Goal: Task Accomplishment & Management: Use online tool/utility

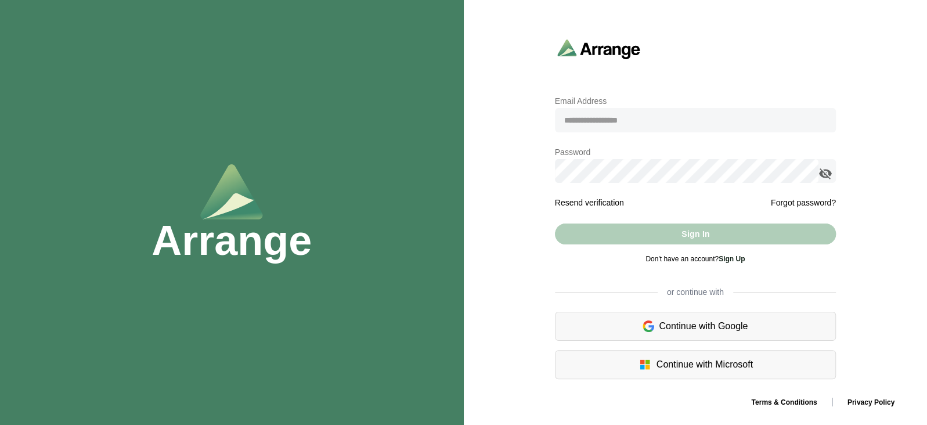
click at [736, 262] on link "Sign Up" at bounding box center [731, 259] width 26 height 8
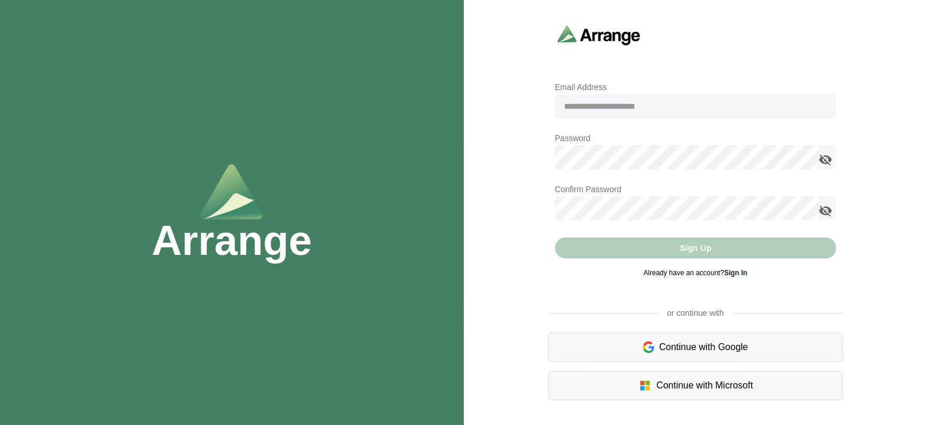
click at [735, 257] on div "Sign Up" at bounding box center [695, 247] width 281 height 21
click at [735, 272] on link "Sign In" at bounding box center [735, 273] width 23 height 8
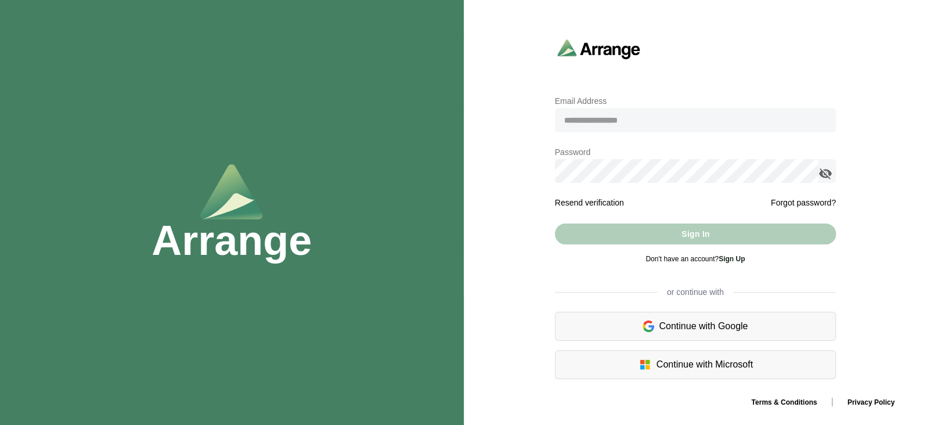
click at [730, 260] on link "Sign Up" at bounding box center [731, 259] width 26 height 8
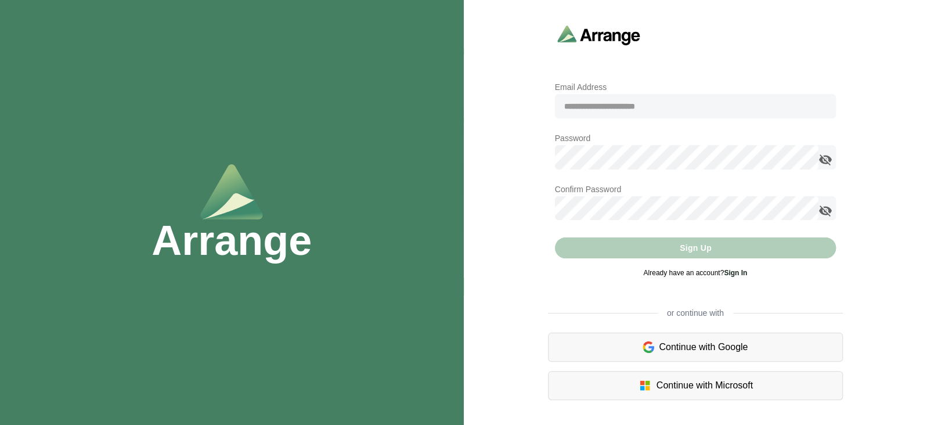
click at [630, 110] on input "email" at bounding box center [695, 106] width 281 height 24
click at [482, 34] on div "Email Address Email Address is required Password Password is required Confirm P…" at bounding box center [696, 212] width 464 height 389
drag, startPoint x: 482, startPoint y: 34, endPoint x: 484, endPoint y: 46, distance: 13.0
click at [484, 46] on div "Email Address Email Address is required Password Password is required Confirm P…" at bounding box center [696, 212] width 464 height 389
drag, startPoint x: 484, startPoint y: 46, endPoint x: 465, endPoint y: 158, distance: 113.1
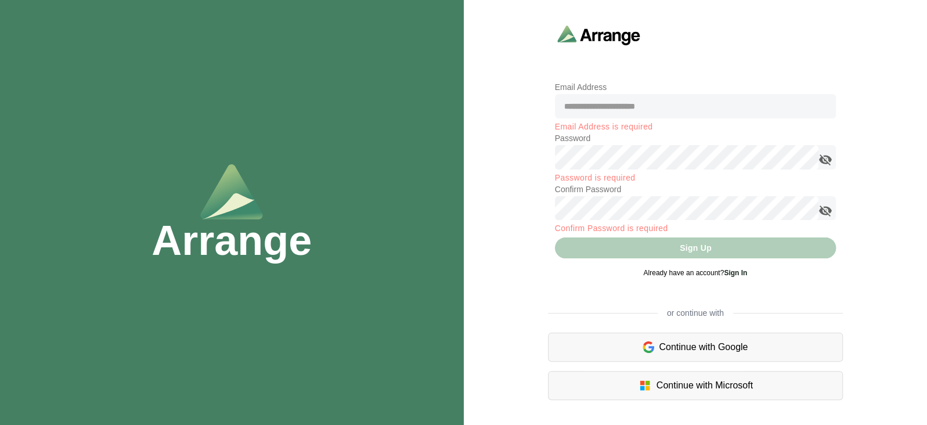
click at [465, 158] on div "Email Address Email Address is required Password Password is required Confirm P…" at bounding box center [696, 212] width 464 height 389
click at [674, 106] on input "email" at bounding box center [695, 106] width 281 height 24
type input "**********"
click at [826, 164] on icon "appended action" at bounding box center [825, 160] width 14 height 14
click at [651, 141] on form "**********" at bounding box center [695, 183] width 281 height 207
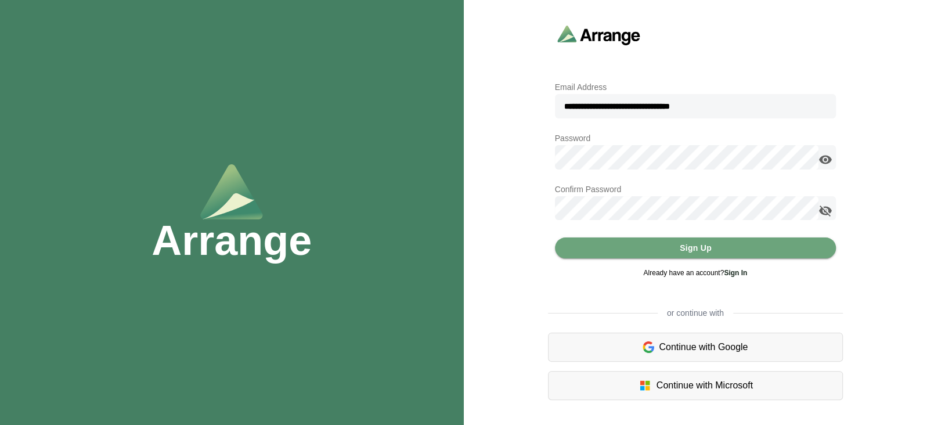
click at [823, 212] on icon "appended action" at bounding box center [825, 211] width 14 height 14
click at [878, 239] on div "**********" at bounding box center [696, 212] width 464 height 389
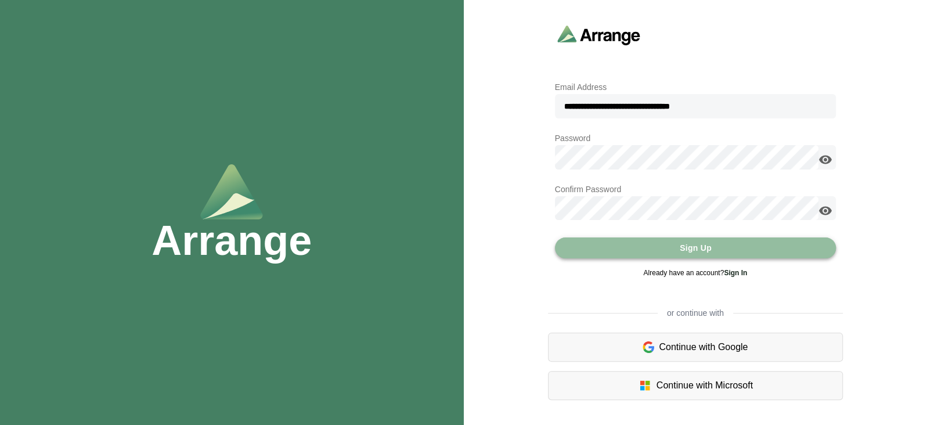
click at [693, 251] on span "Sign Up" at bounding box center [695, 248] width 33 height 22
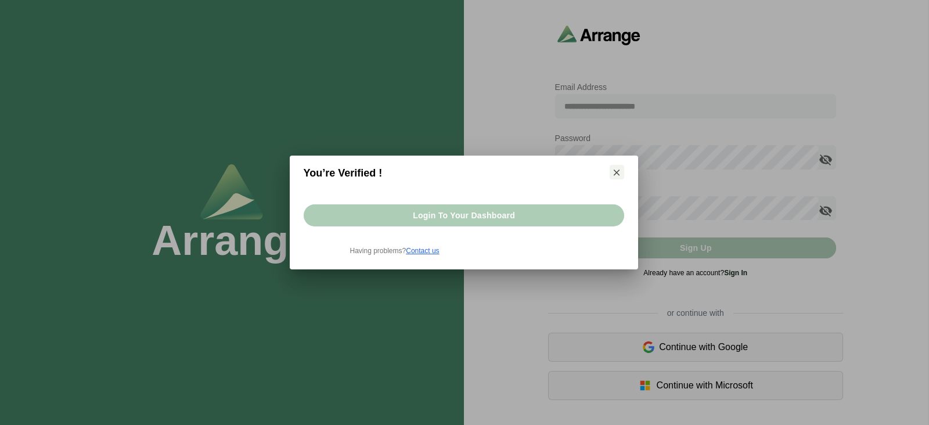
click at [517, 213] on button "Login to your dashboard" at bounding box center [464, 215] width 320 height 22
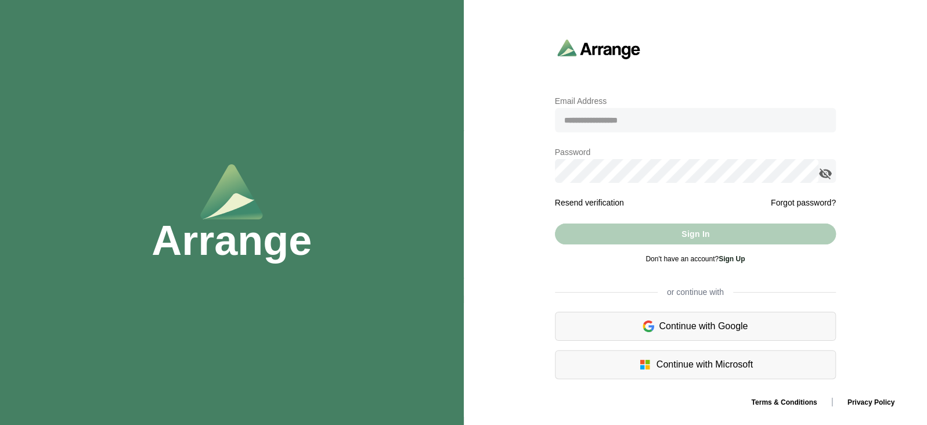
click at [602, 118] on input "email" at bounding box center [695, 120] width 281 height 24
paste input "**********"
type input "**********"
click at [680, 193] on div "Password is required" at bounding box center [695, 190] width 281 height 7
click at [575, 118] on input "**********" at bounding box center [695, 120] width 281 height 24
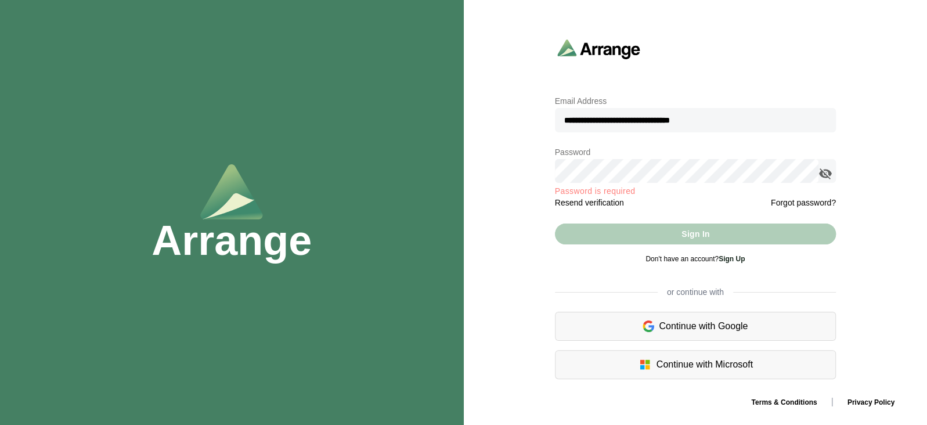
click at [571, 118] on input "**********" at bounding box center [695, 120] width 281 height 24
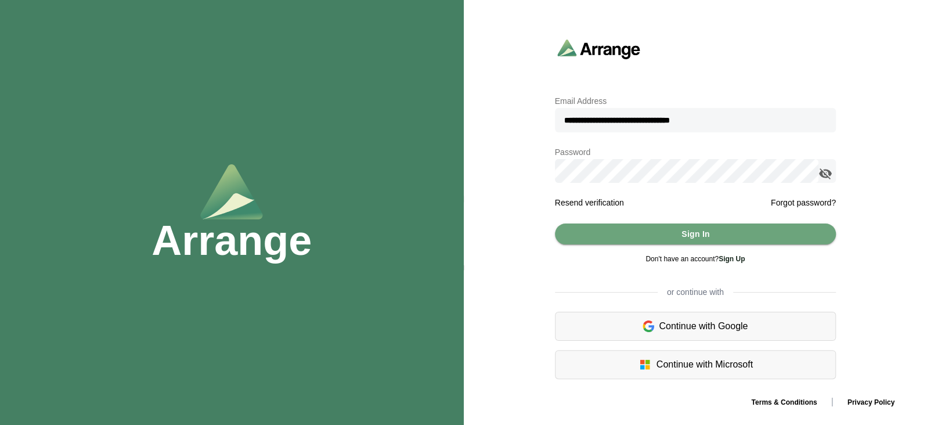
click at [824, 174] on icon "appended action" at bounding box center [825, 174] width 14 height 14
click at [764, 231] on button "Sign In" at bounding box center [695, 233] width 281 height 21
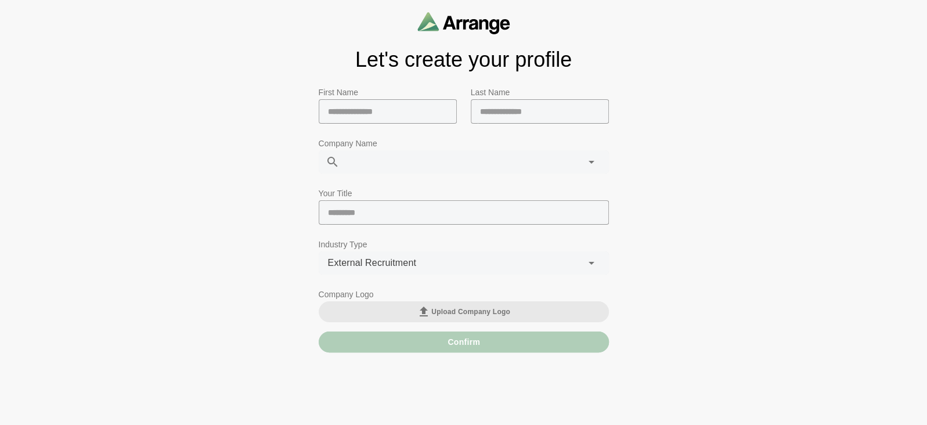
click at [414, 113] on input "text" at bounding box center [388, 111] width 138 height 24
type input "*"
type input "**********"
click at [493, 109] on input "text" at bounding box center [540, 111] width 138 height 24
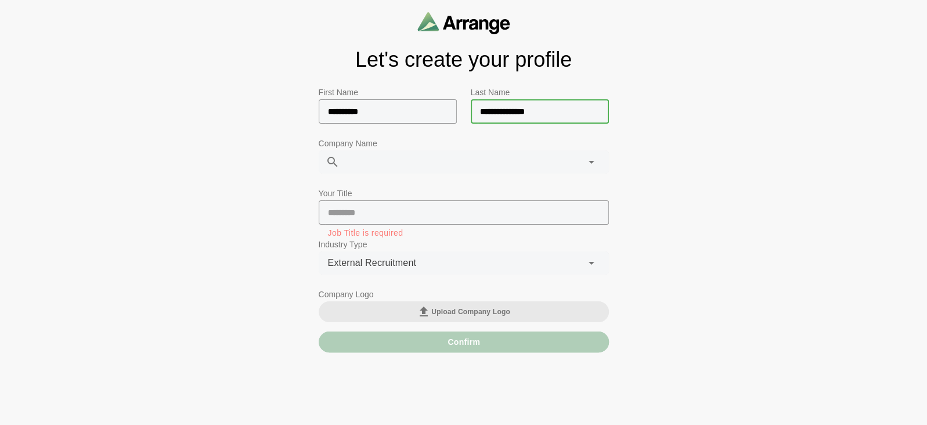
type input "**********"
click at [423, 152] on div at bounding box center [452, 161] width 224 height 23
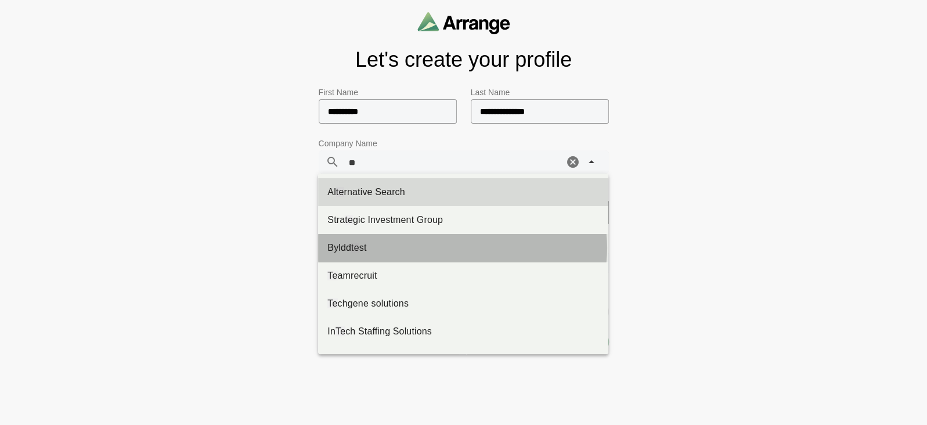
click at [383, 259] on div "Byldd te st" at bounding box center [463, 248] width 290 height 28
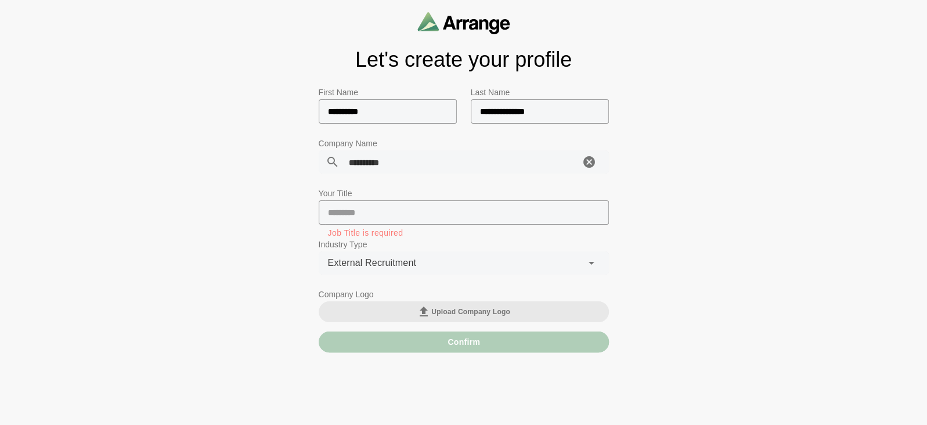
type input "**********"
click at [385, 217] on input "text" at bounding box center [464, 212] width 290 height 24
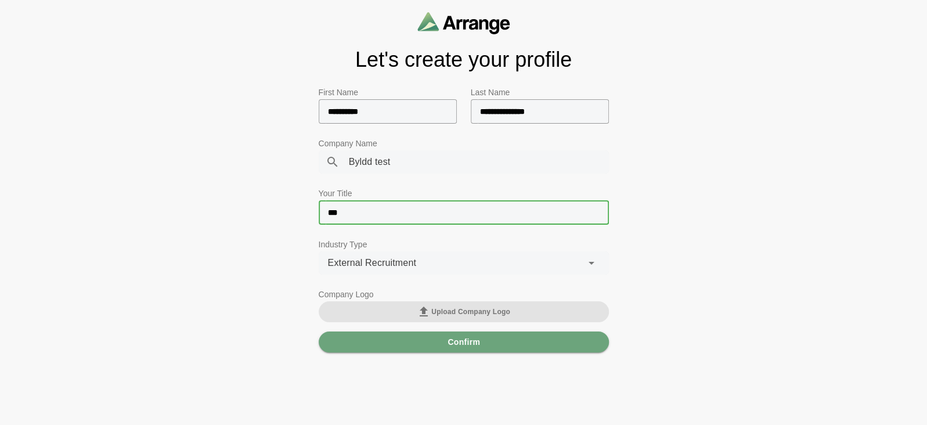
type input "***"
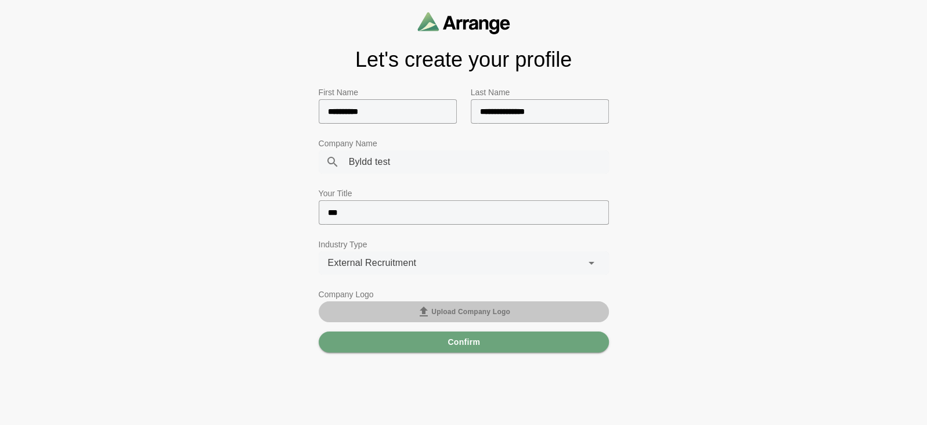
click at [451, 315] on span "Upload Company Logo" at bounding box center [463, 312] width 93 height 14
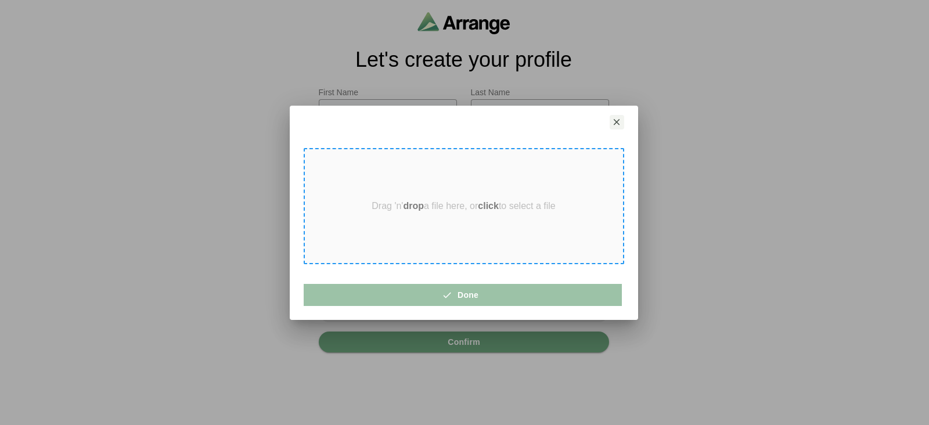
click at [399, 204] on p "Drag 'n' drop a file here, or click to select a file" at bounding box center [463, 206] width 184 height 10
click at [412, 208] on strong "drop" at bounding box center [413, 206] width 21 height 10
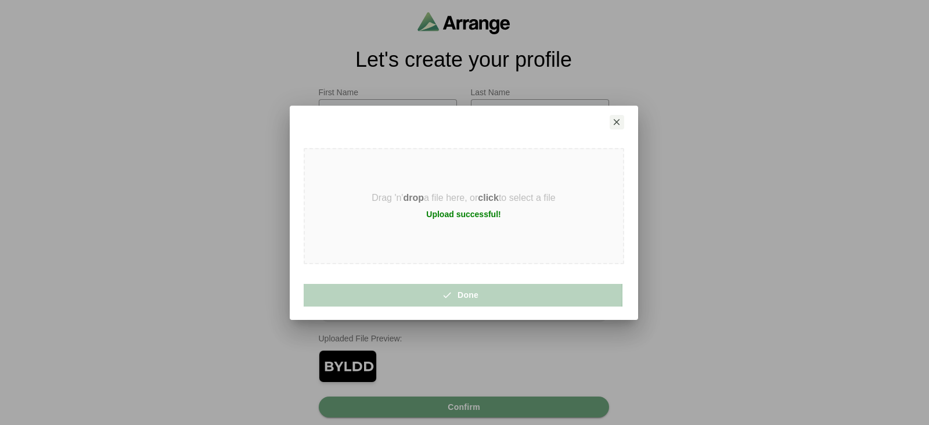
click at [446, 298] on icon "button" at bounding box center [451, 295] width 10 height 10
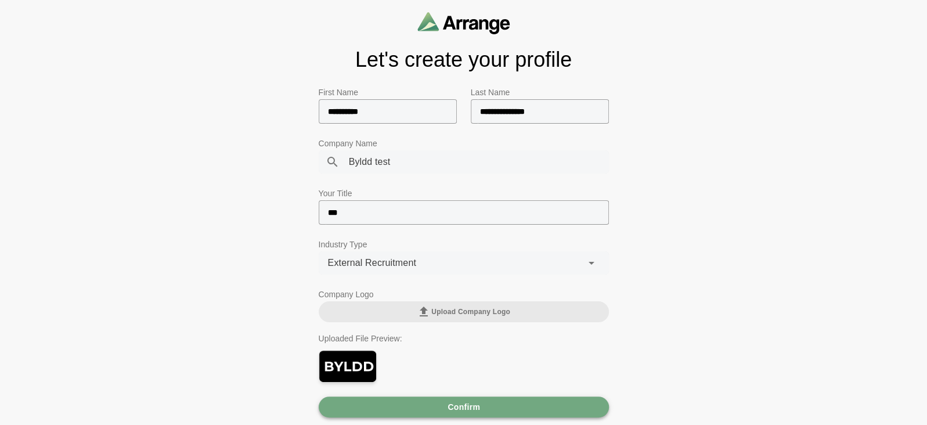
click at [435, 410] on button "Confirm" at bounding box center [464, 406] width 290 height 21
click at [404, 167] on div "**********" at bounding box center [460, 161] width 240 height 23
type input "*"
click at [351, 159] on span "testingArrange" at bounding box center [380, 161] width 62 height 15
click at [354, 163] on span "testingArrange" at bounding box center [380, 161] width 62 height 15
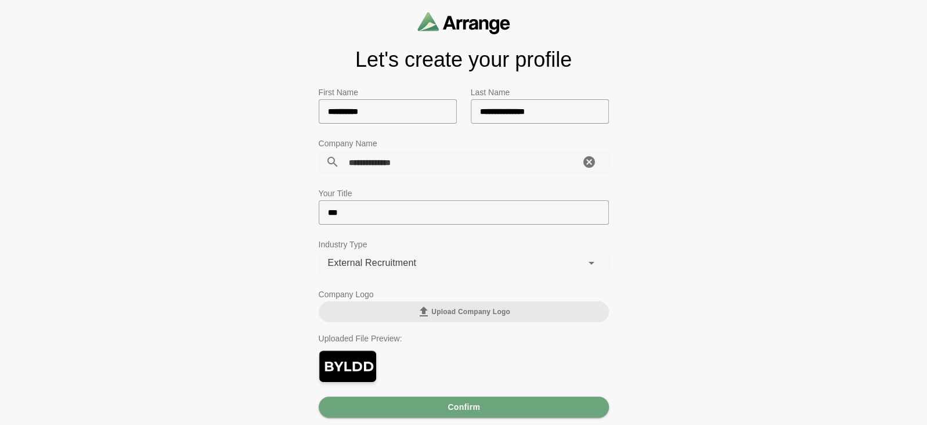
click at [352, 161] on span "testingArrange" at bounding box center [380, 161] width 62 height 15
type input "**********"
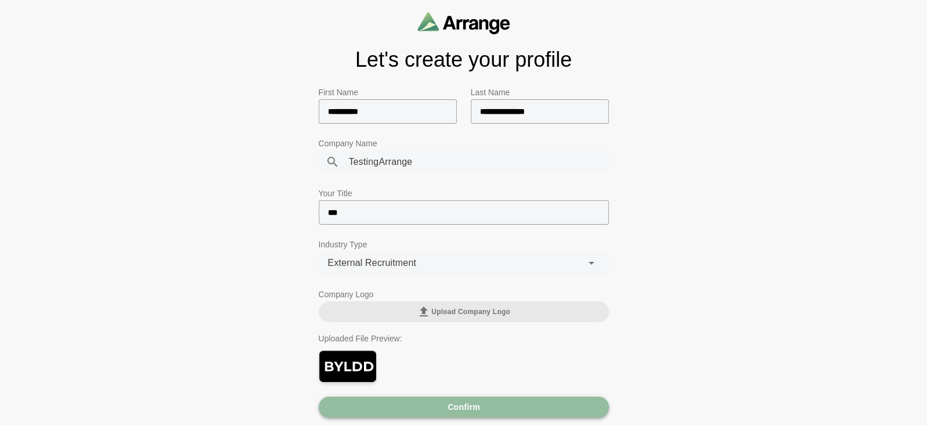
click at [418, 405] on button "Confirm" at bounding box center [464, 406] width 290 height 21
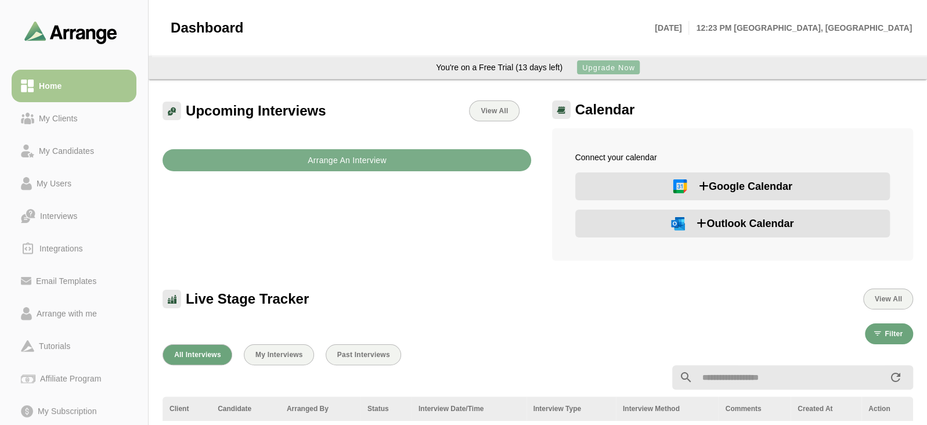
click at [595, 69] on span "Upgrade Now" at bounding box center [608, 67] width 53 height 9
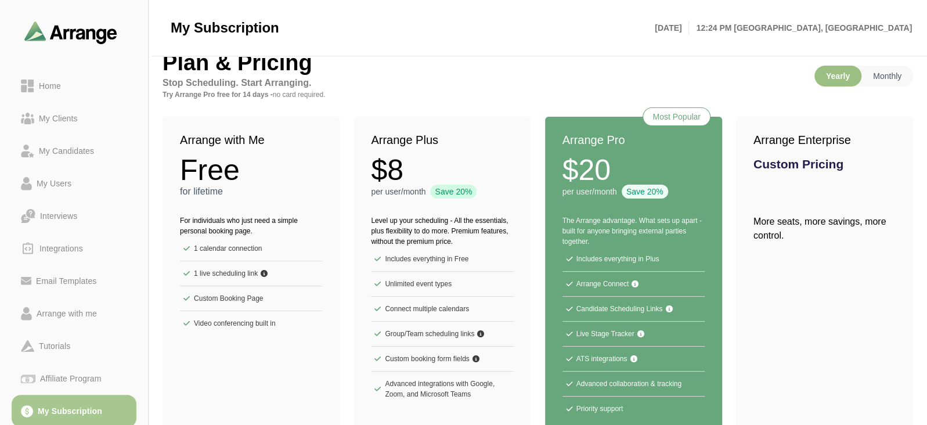
scroll to position [16, 0]
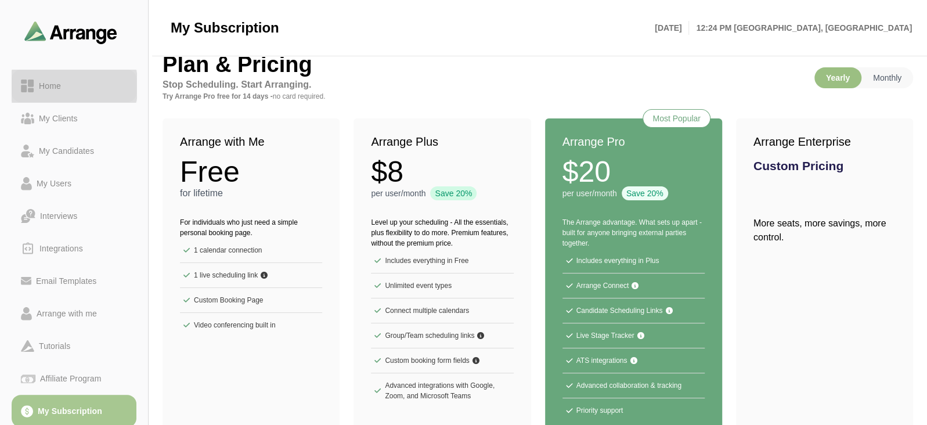
click at [51, 76] on link "Home" at bounding box center [74, 86] width 125 height 33
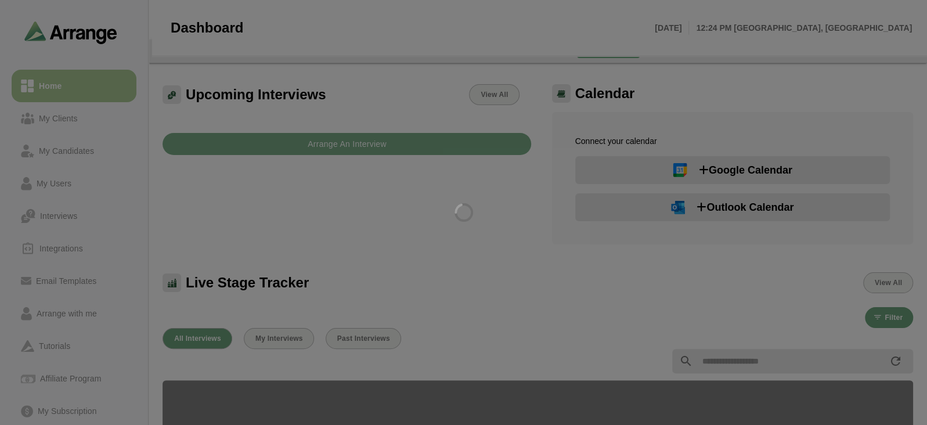
scroll to position [46, 0]
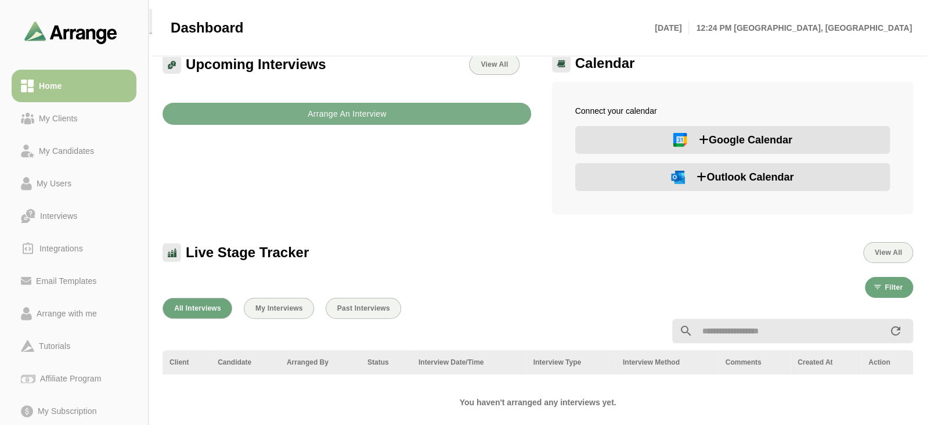
click at [281, 127] on div "Arrange An Interview" at bounding box center [347, 107] width 382 height 50
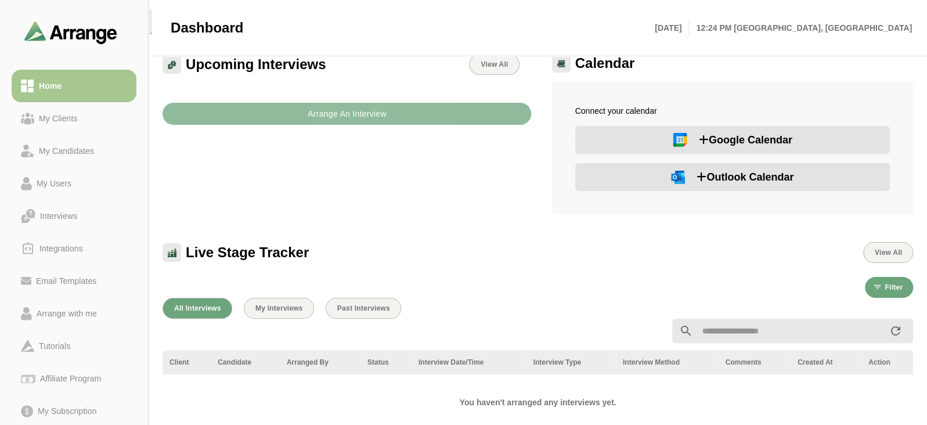
click at [293, 121] on button "Arrange An Interview" at bounding box center [347, 114] width 369 height 22
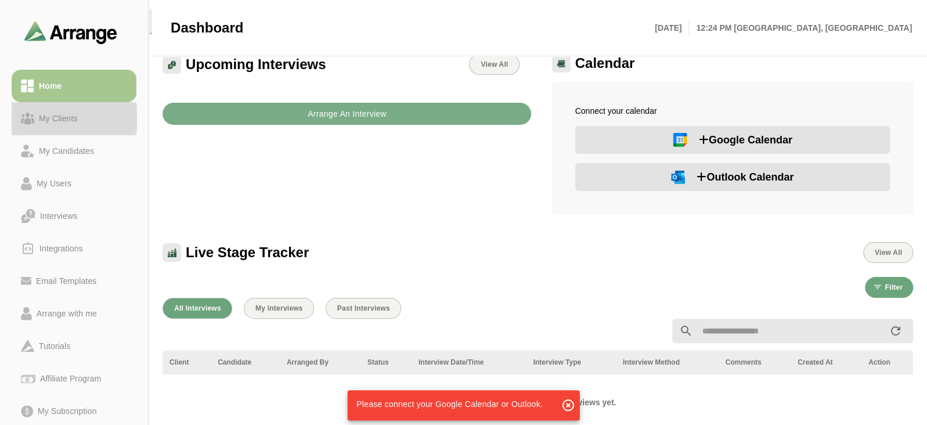
click at [81, 121] on div "My Clients" at bounding box center [58, 118] width 48 height 14
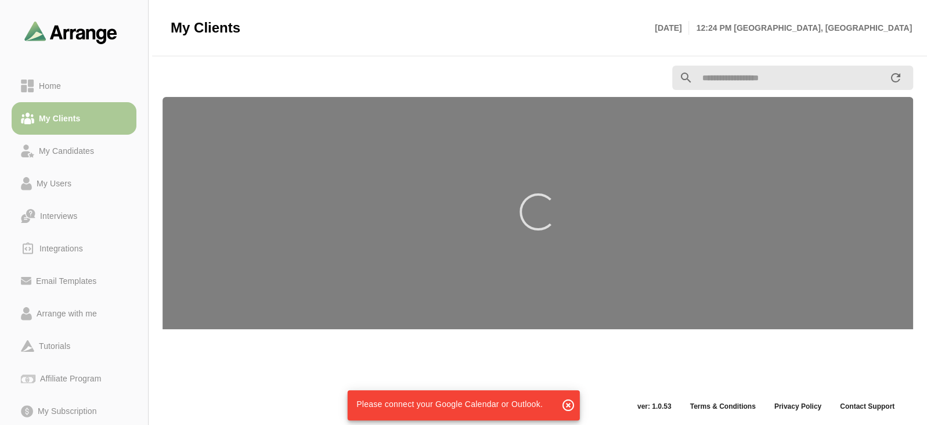
scroll to position [3, 0]
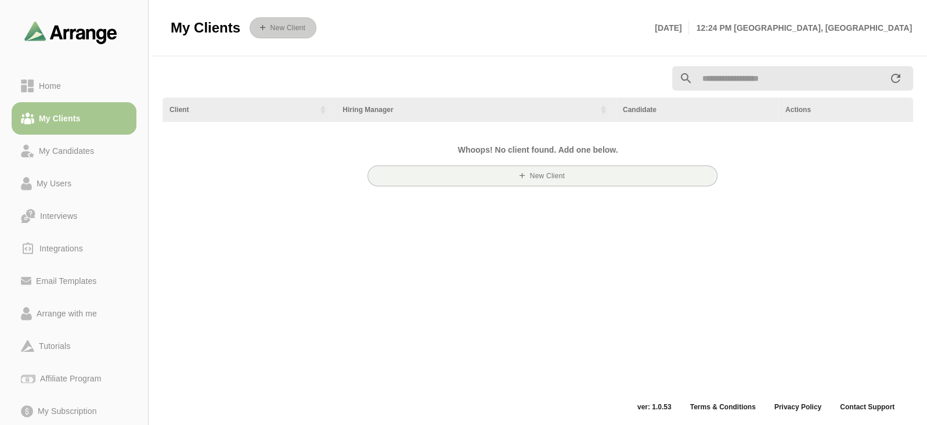
click at [285, 21] on button "New Client" at bounding box center [283, 27] width 67 height 21
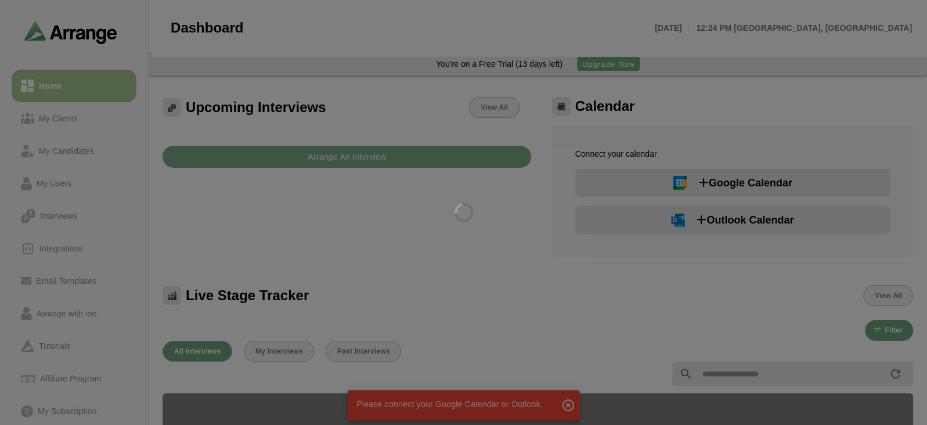
scroll to position [34, 0]
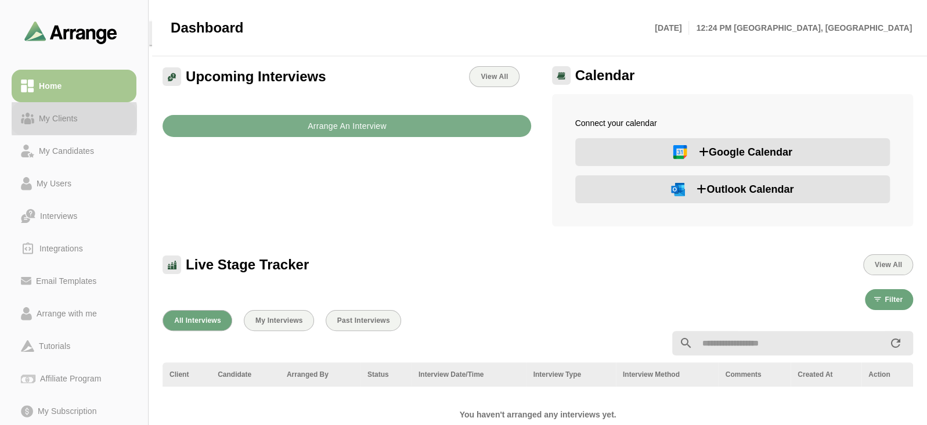
click at [102, 118] on div "My Clients" at bounding box center [74, 118] width 106 height 14
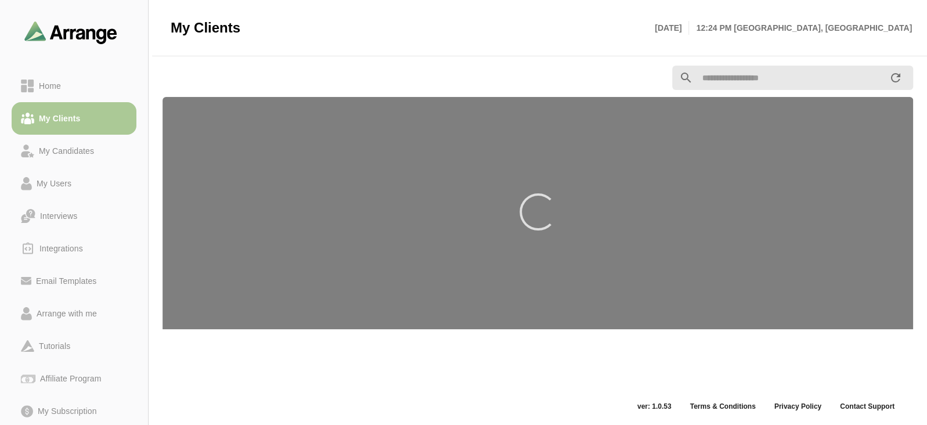
scroll to position [3, 0]
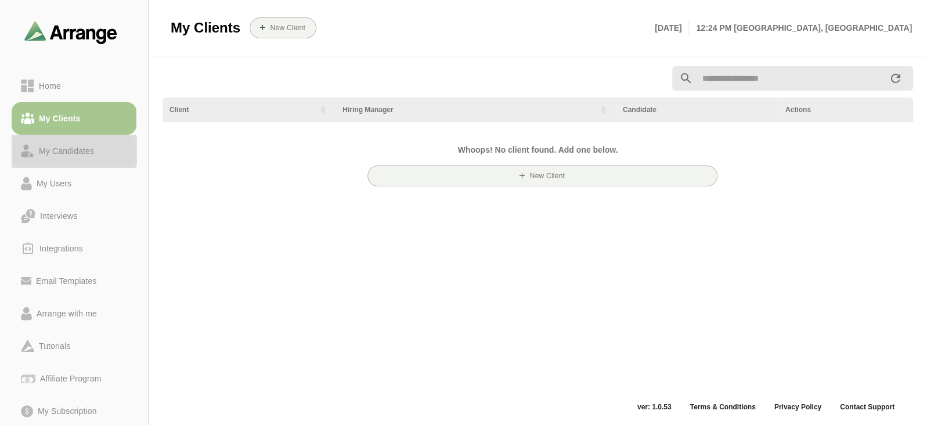
click at [91, 146] on div "My Candidates" at bounding box center [66, 151] width 64 height 14
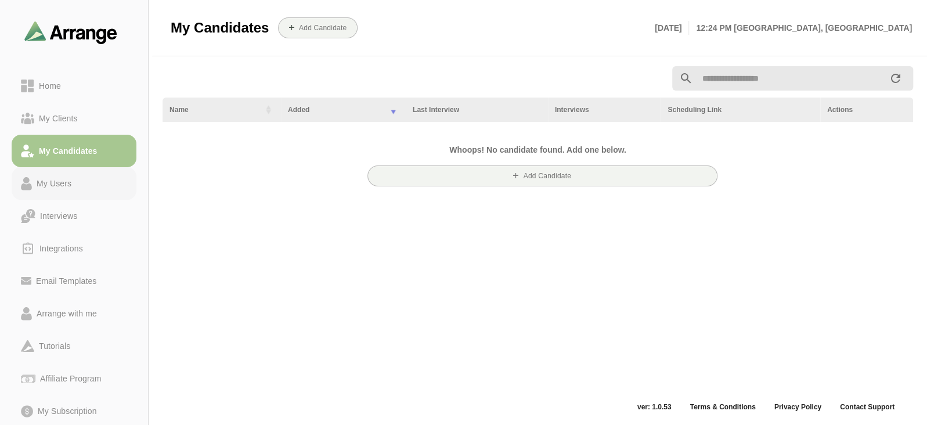
click at [70, 195] on link "My Users" at bounding box center [74, 183] width 125 height 33
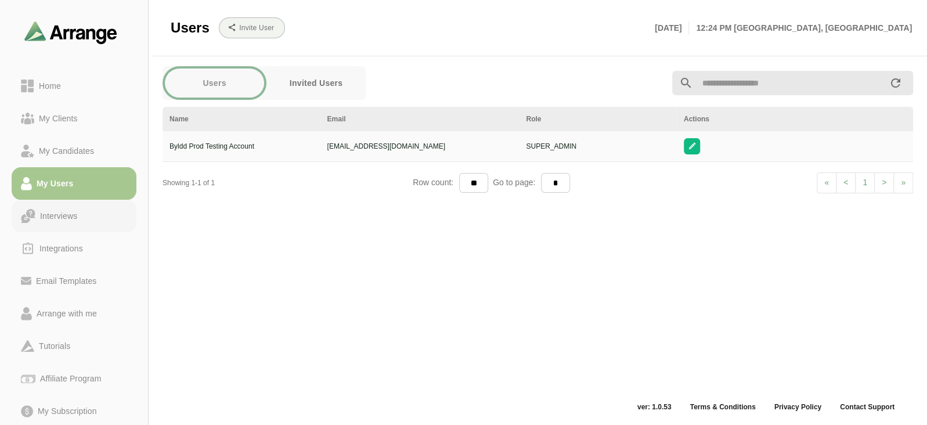
click at [70, 216] on div "Interviews" at bounding box center [58, 216] width 46 height 14
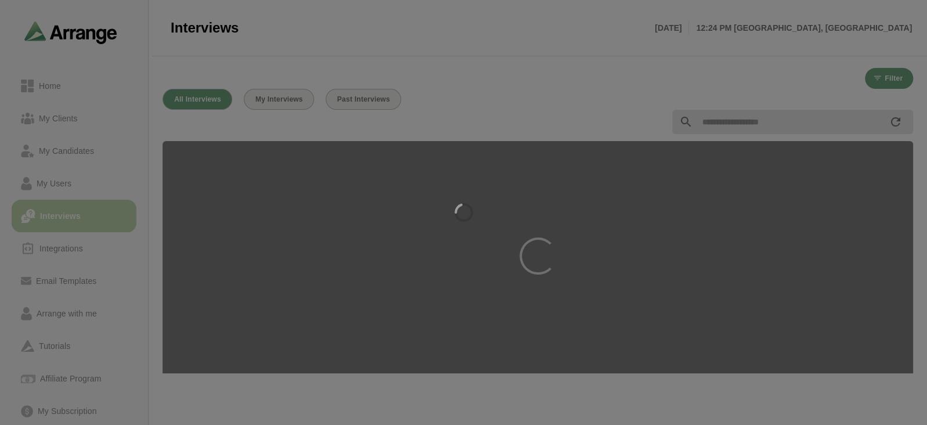
scroll to position [2, 0]
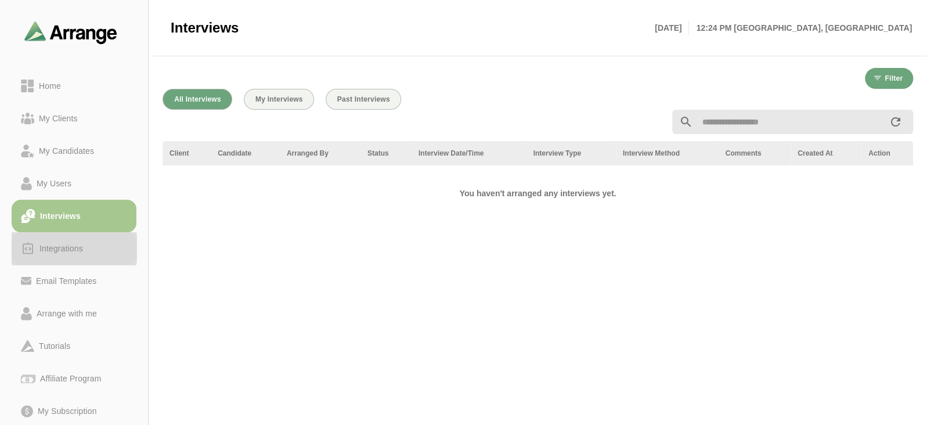
click at [75, 246] on div "Integrations" at bounding box center [61, 248] width 53 height 14
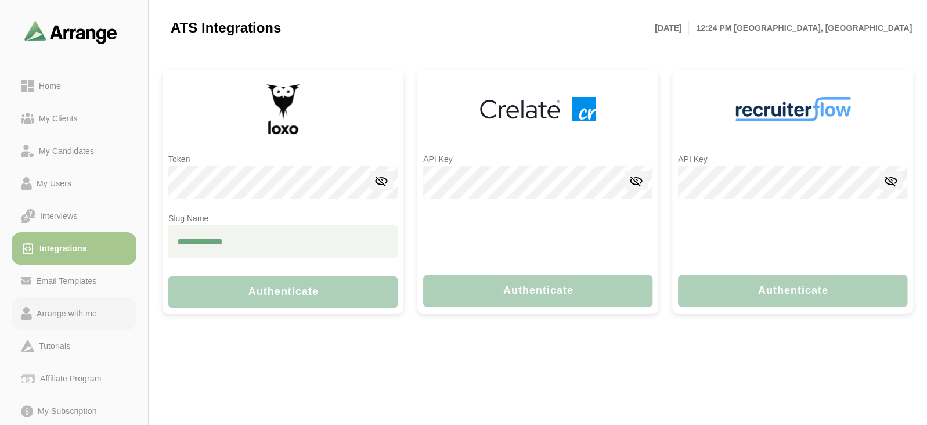
click at [118, 323] on link "Arrange with me" at bounding box center [74, 313] width 125 height 33
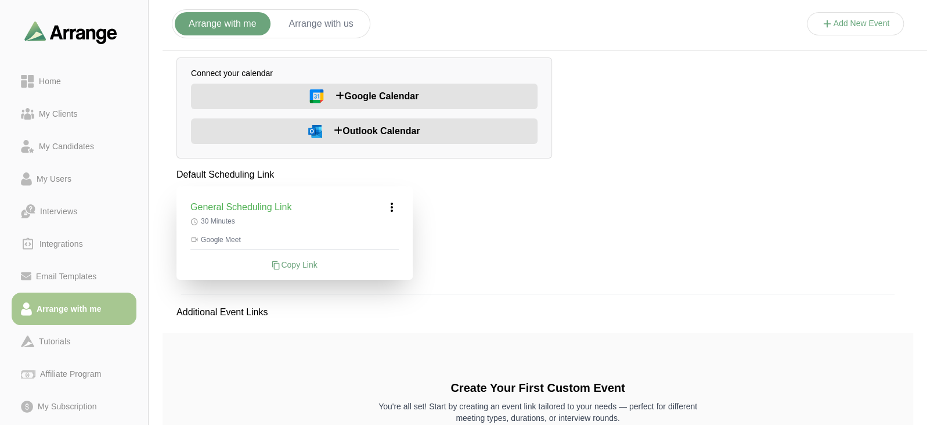
click at [283, 263] on div "Copy Link" at bounding box center [294, 265] width 208 height 12
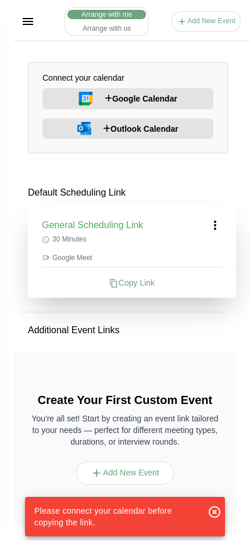
click at [168, 284] on div "Copy Link" at bounding box center [132, 283] width 180 height 12
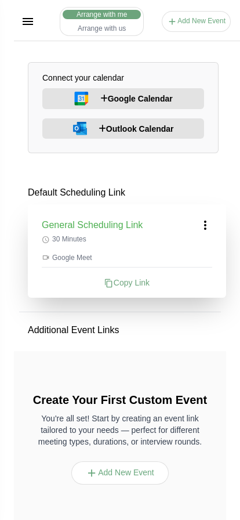
click at [138, 286] on div "Copy Link" at bounding box center [127, 283] width 171 height 12
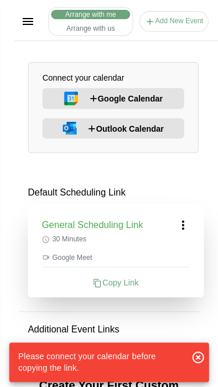
click at [96, 284] on icon at bounding box center [97, 283] width 9 height 9
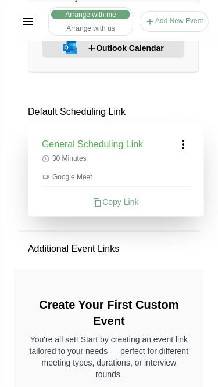
scroll to position [83, 0]
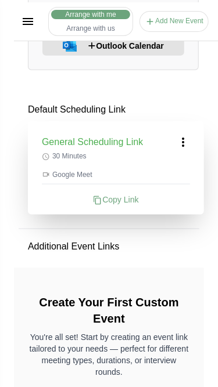
click at [111, 202] on div "Copy Link" at bounding box center [116, 200] width 148 height 12
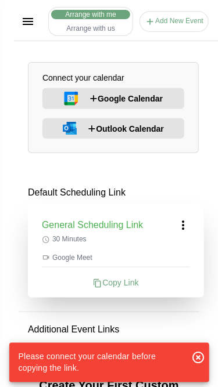
scroll to position [156, 0]
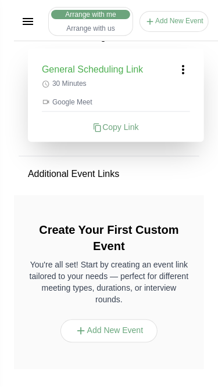
click at [187, 67] on icon at bounding box center [183, 70] width 14 height 14
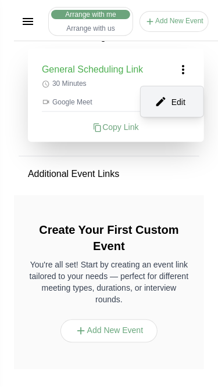
click at [172, 106] on div "Edit" at bounding box center [171, 101] width 53 height 21
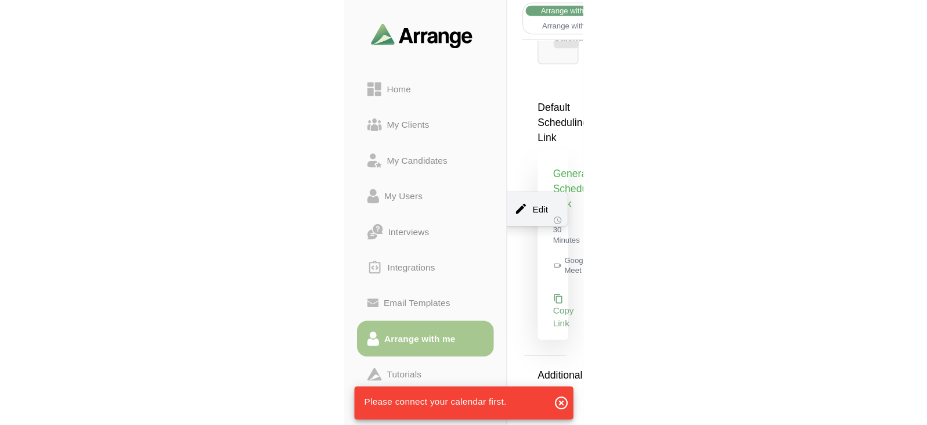
scroll to position [59, 0]
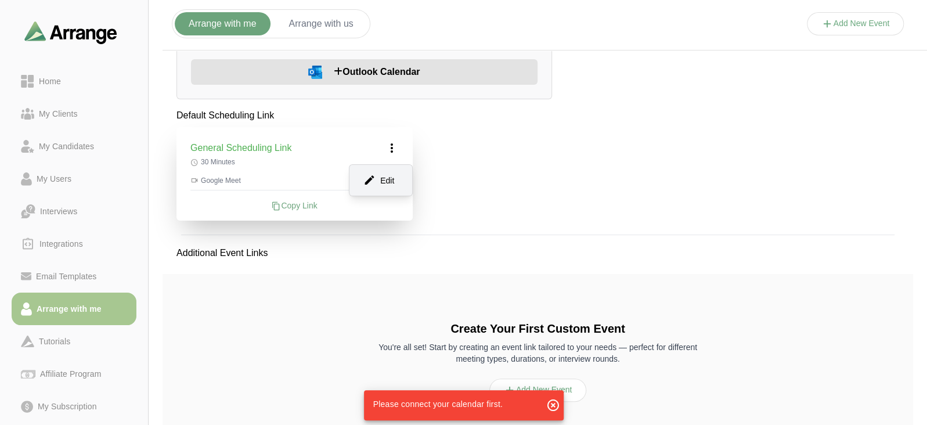
click at [918, 6] on div "Arrange with me Arrange with us Add New Event" at bounding box center [626, 24] width 927 height 53
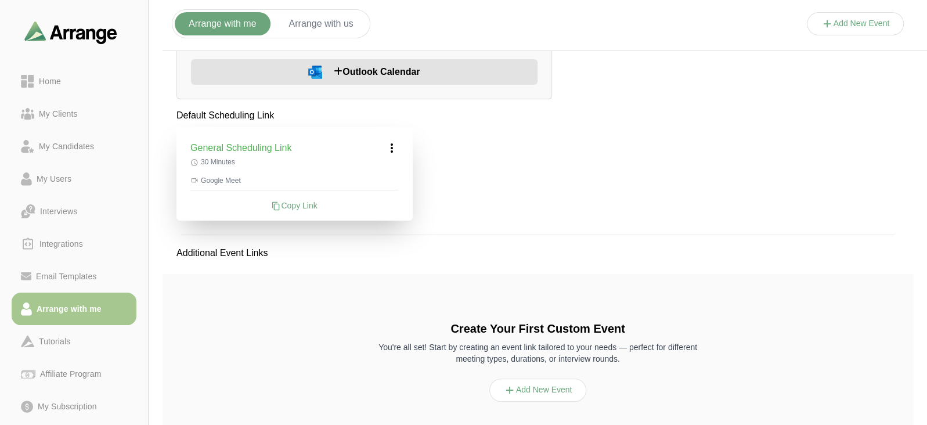
click at [331, 207] on div "Copy Link" at bounding box center [294, 206] width 208 height 12
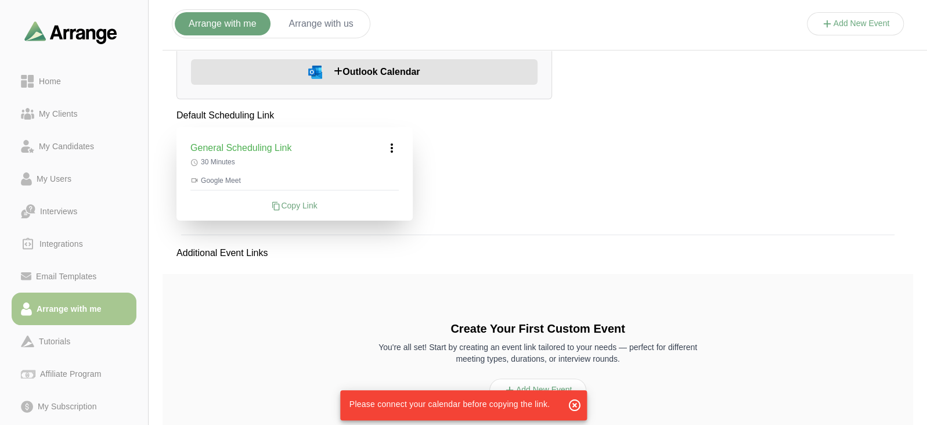
click at [331, 207] on div "Copy Link" at bounding box center [294, 206] width 208 height 12
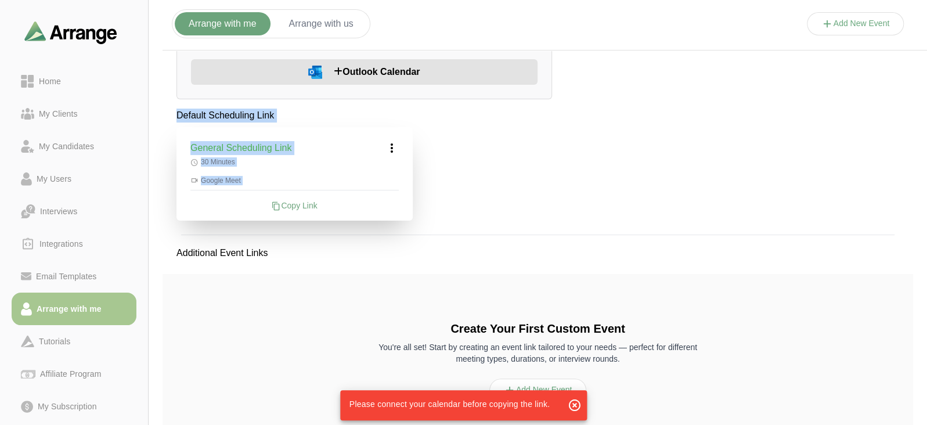
click at [331, 207] on div "Copy Link" at bounding box center [294, 206] width 208 height 12
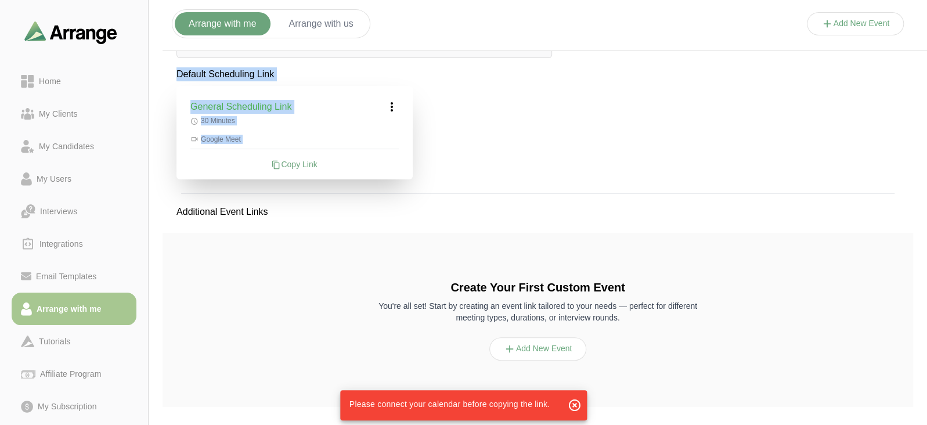
click at [562, 347] on button "Add New Event" at bounding box center [538, 348] width 98 height 23
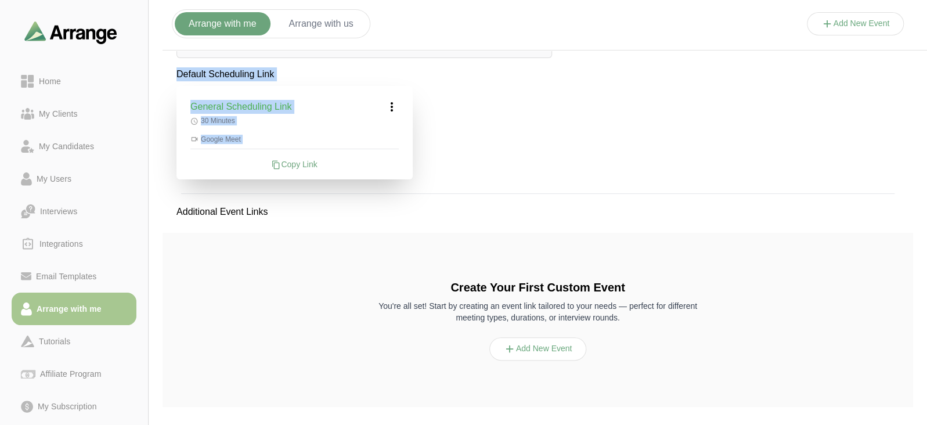
click at [845, 29] on button "Add New Event" at bounding box center [856, 23] width 98 height 23
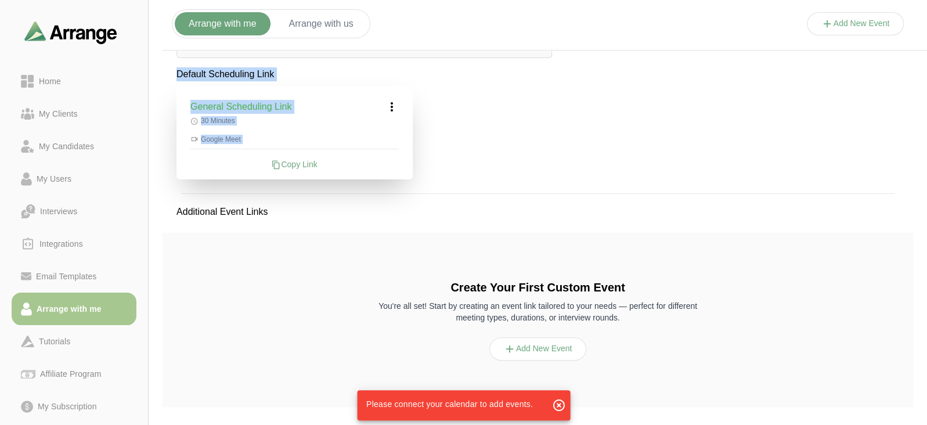
scroll to position [0, 0]
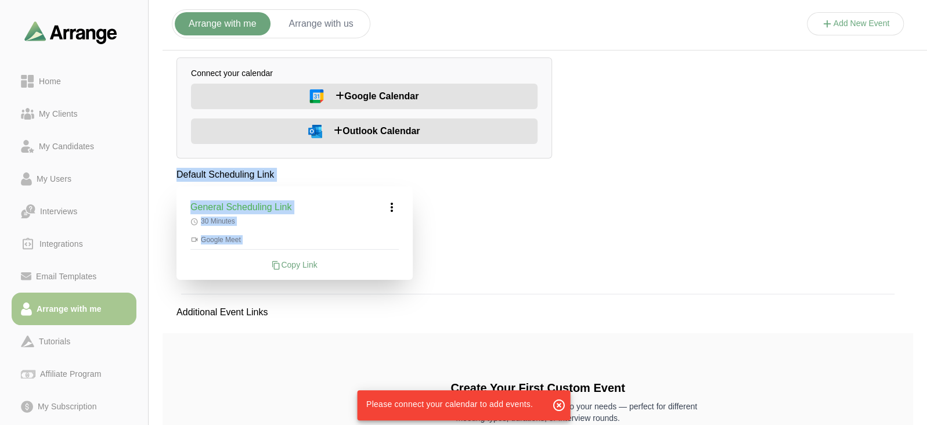
click at [329, 28] on button "Arrange with us" at bounding box center [321, 23] width 92 height 23
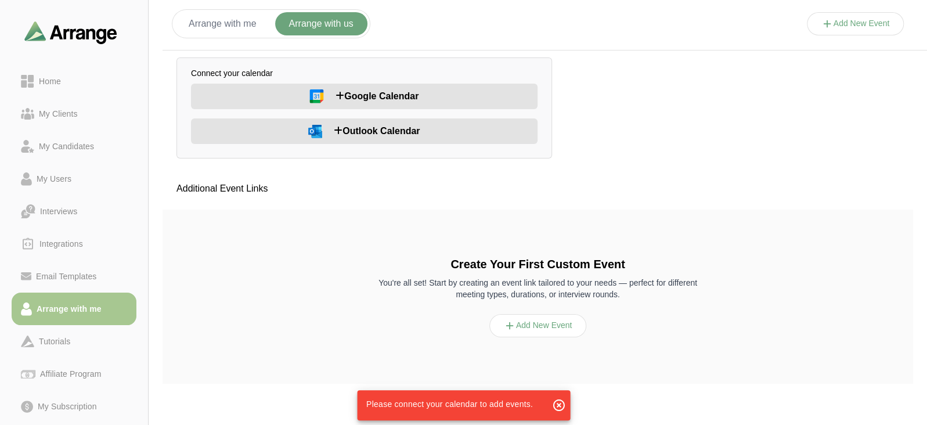
click at [566, 320] on button "Add New Event" at bounding box center [538, 325] width 98 height 23
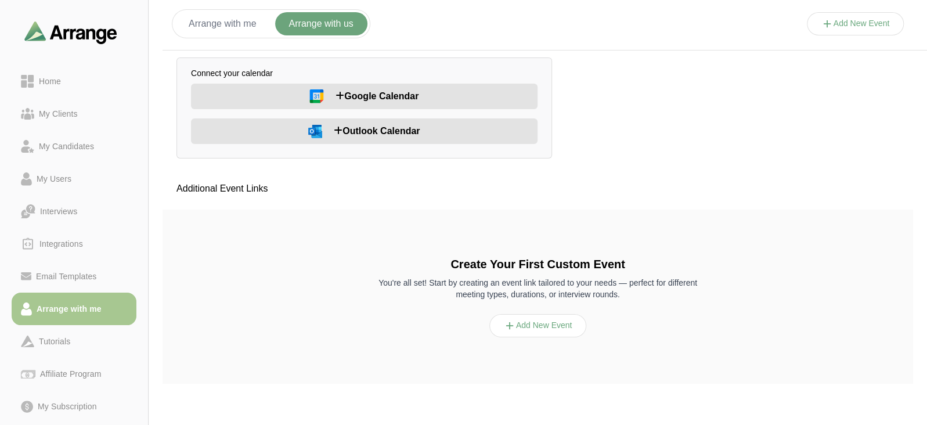
click at [566, 320] on button "Add New Event" at bounding box center [538, 325] width 98 height 23
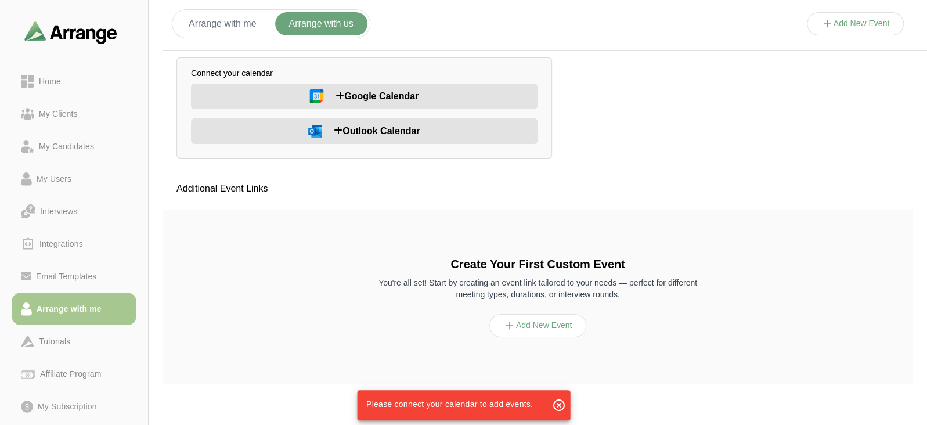
click at [853, 16] on button "Add New Event" at bounding box center [856, 23] width 98 height 23
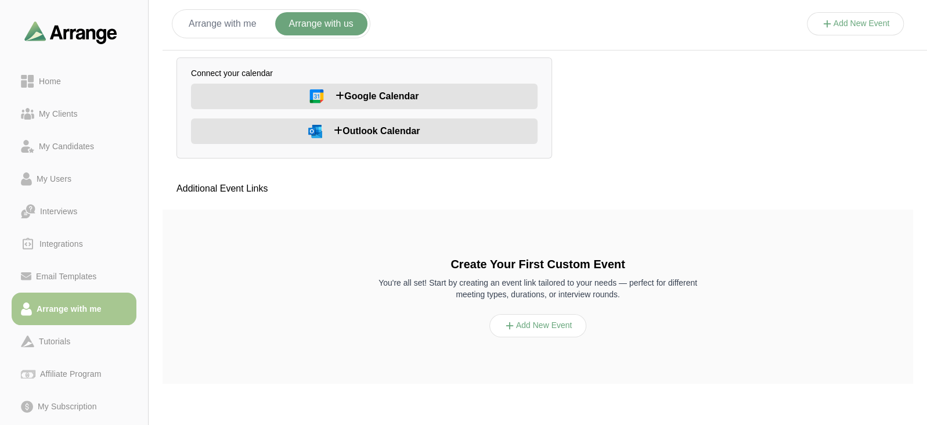
click at [853, 16] on button "Add New Event" at bounding box center [856, 23] width 98 height 23
click at [572, 318] on button "Add New Event" at bounding box center [538, 325] width 98 height 23
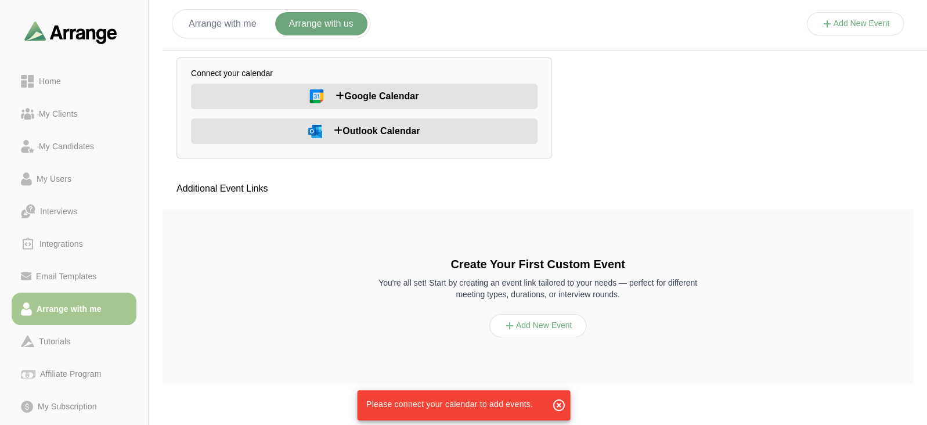
click at [235, 22] on button "Arrange with me" at bounding box center [223, 23] width 96 height 23
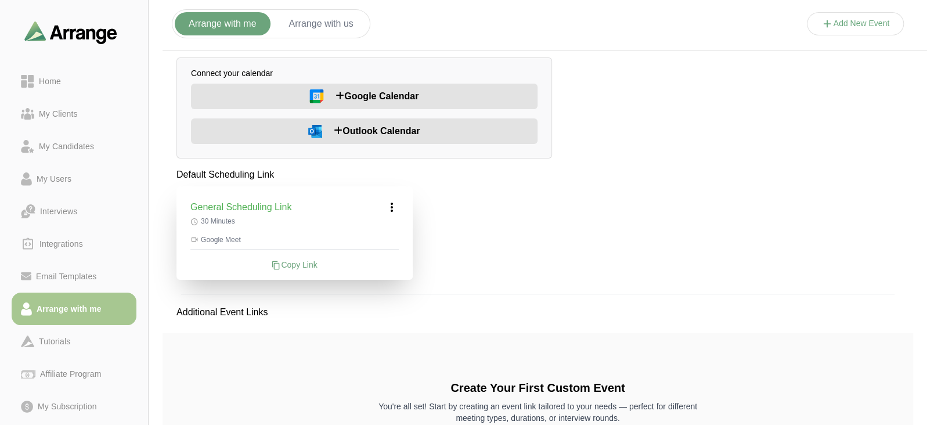
click at [299, 264] on div "Copy Link" at bounding box center [294, 265] width 208 height 12
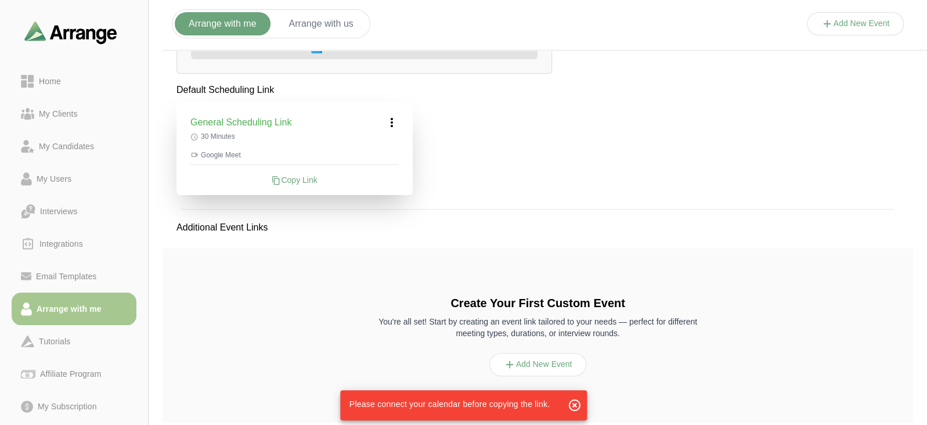
scroll to position [85, 0]
click at [551, 359] on button "Add New Event" at bounding box center [538, 363] width 98 height 23
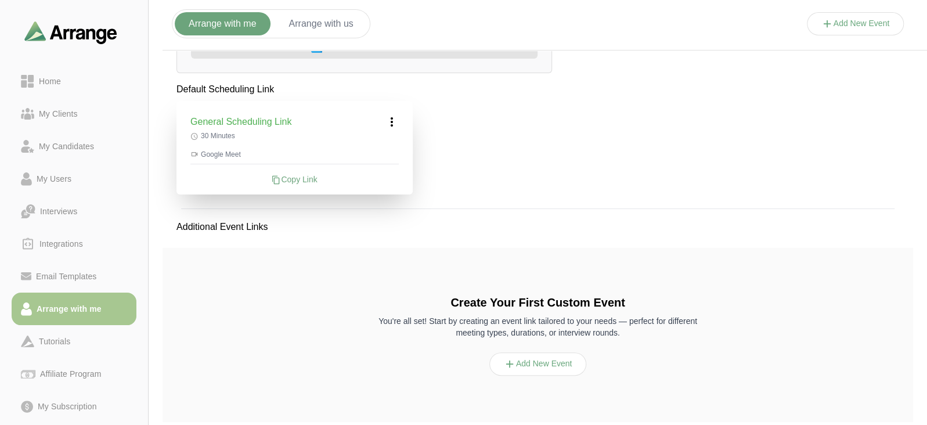
click at [551, 359] on button "Add New Event" at bounding box center [538, 363] width 98 height 23
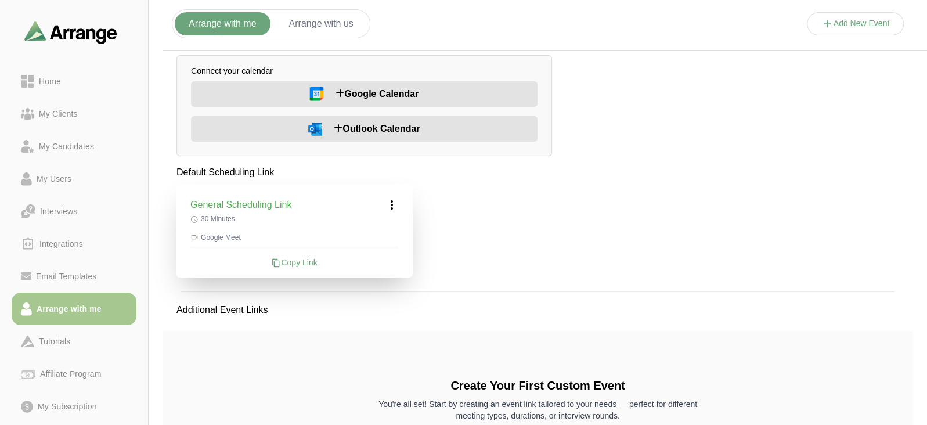
scroll to position [0, 0]
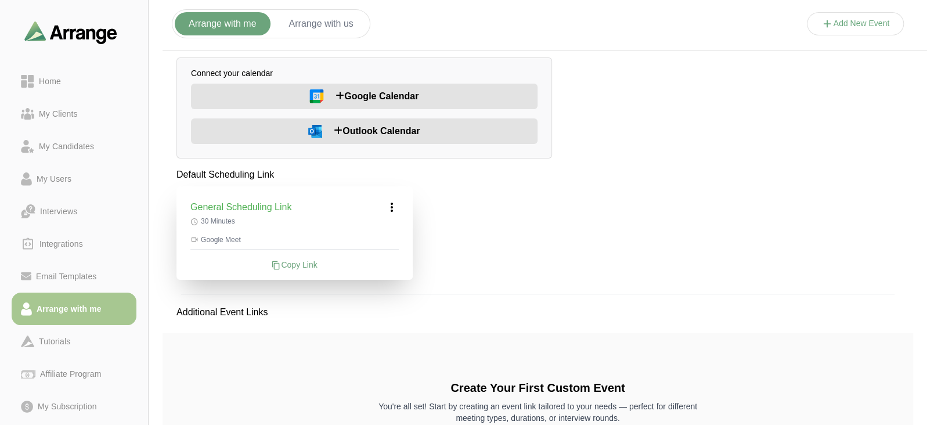
click at [394, 210] on icon at bounding box center [392, 207] width 14 height 14
click at [396, 104] on button "Google Calendar" at bounding box center [364, 97] width 346 height 26
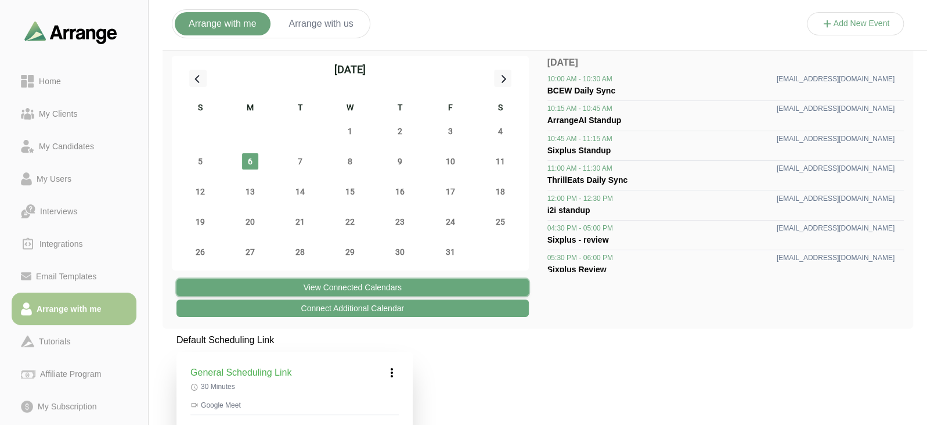
click at [486, 286] on button "View Connected Calendars" at bounding box center [352, 287] width 352 height 17
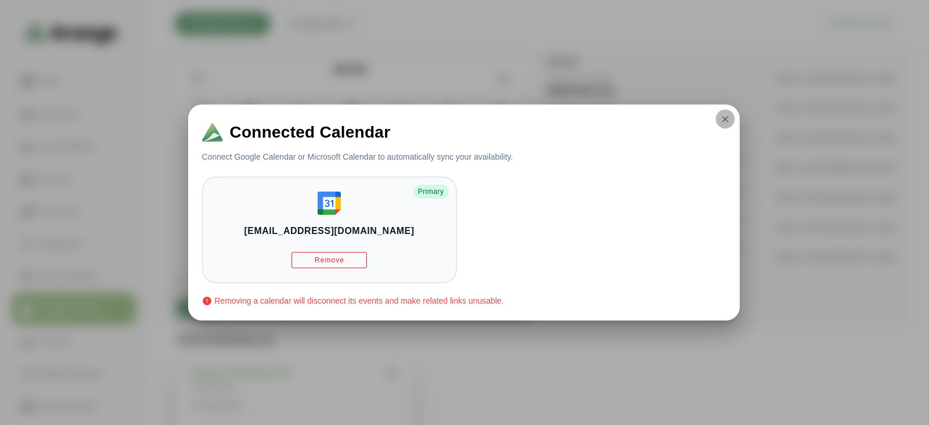
click at [728, 123] on icon "button" at bounding box center [725, 119] width 10 height 10
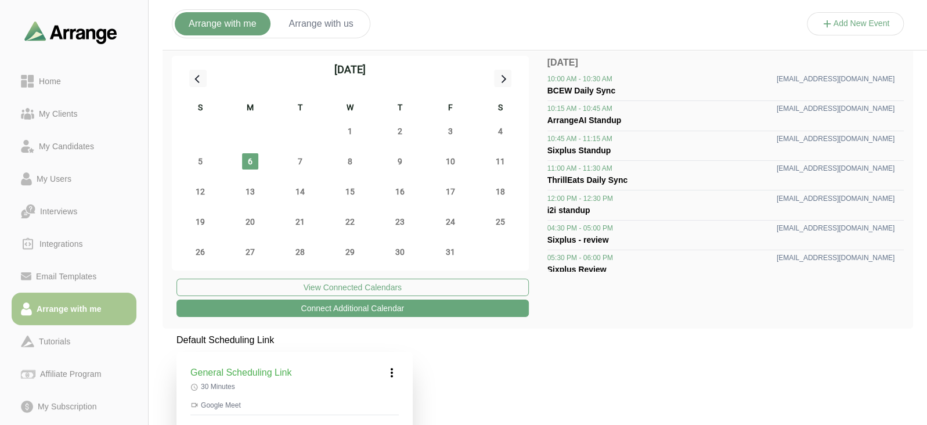
click at [383, 309] on button "Connect Additional Calendar" at bounding box center [352, 307] width 352 height 17
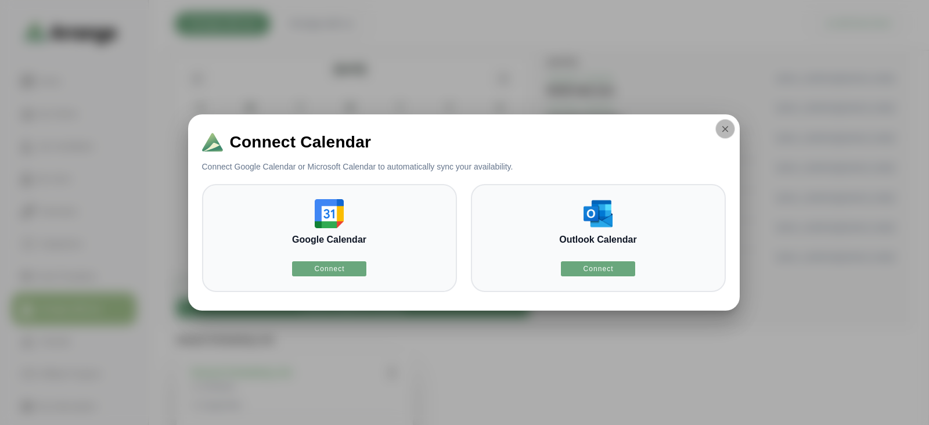
click at [723, 126] on icon "button" at bounding box center [725, 129] width 10 height 10
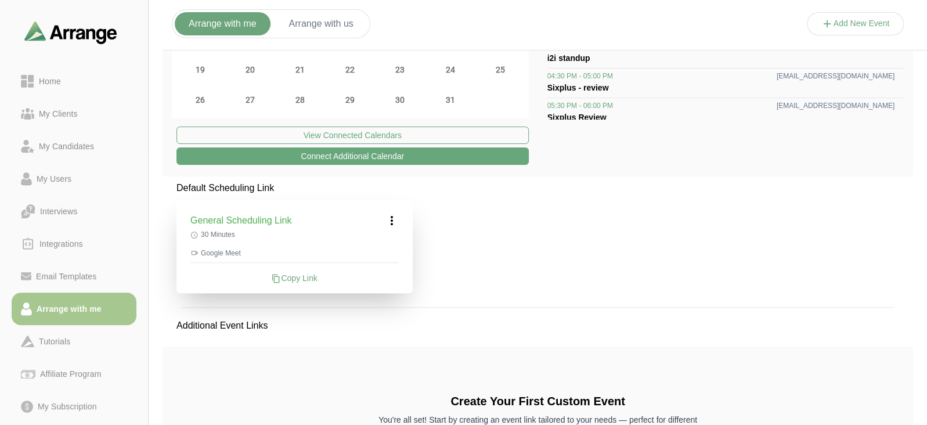
scroll to position [153, 0]
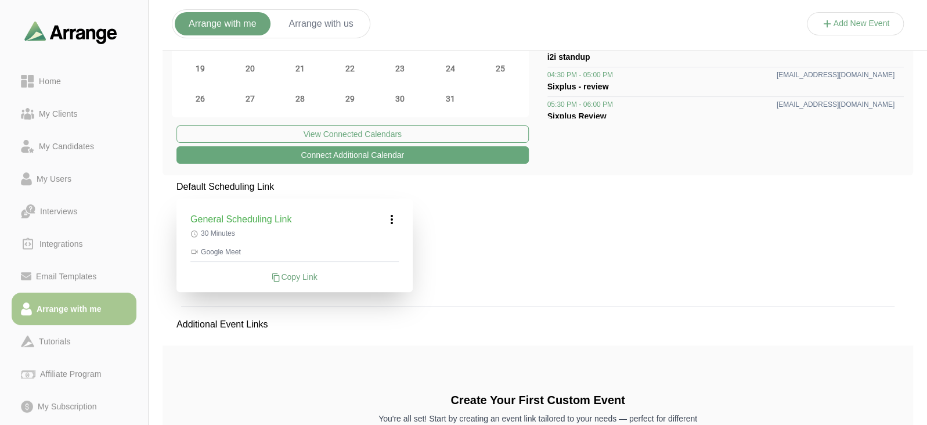
click at [300, 277] on div "Copy Link" at bounding box center [294, 277] width 208 height 12
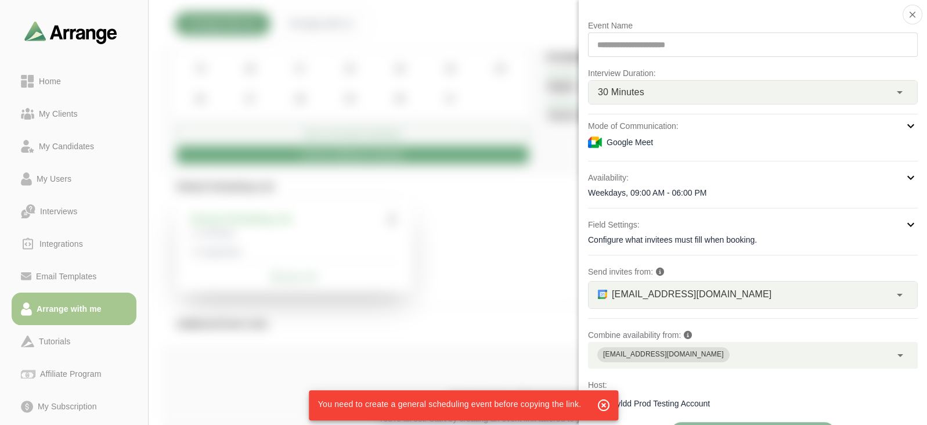
click at [751, 44] on div "**********" at bounding box center [753, 45] width 330 height 24
click at [700, 41] on div "**********" at bounding box center [753, 45] width 330 height 24
click at [706, 91] on div "30 Minutes **" at bounding box center [739, 92] width 302 height 23
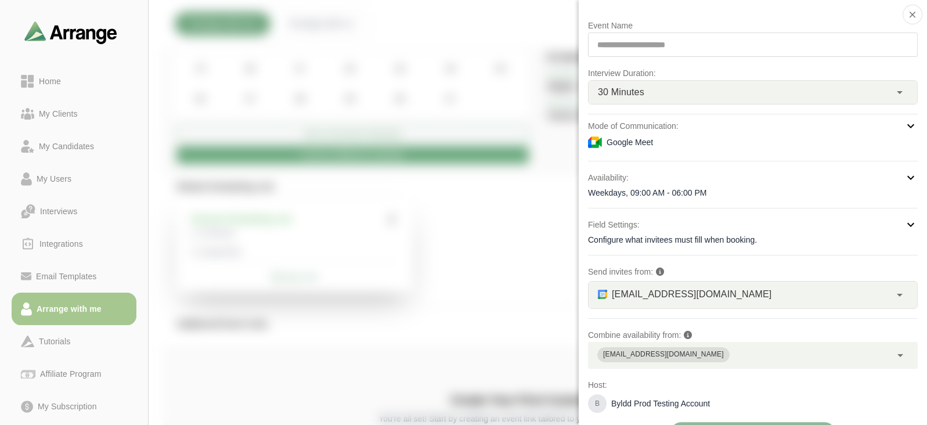
click at [669, 84] on div "30 Minutes **" at bounding box center [739, 92] width 302 height 23
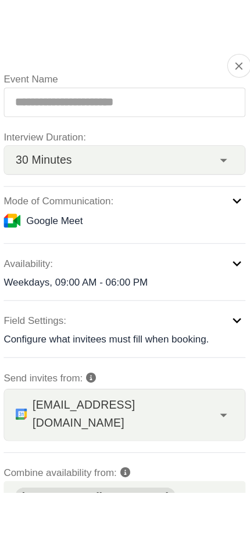
scroll to position [150, 0]
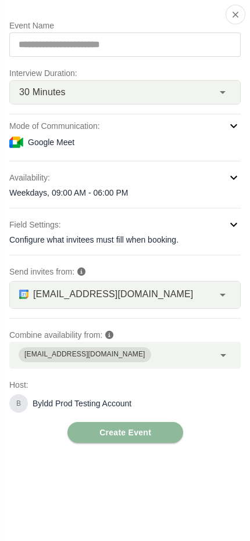
click at [99, 103] on div "30 Minutes **" at bounding box center [111, 92] width 203 height 23
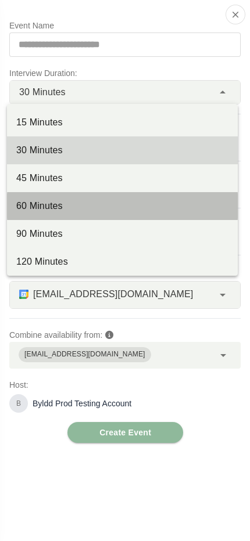
click at [95, 203] on div "60 Minutes" at bounding box center [122, 206] width 212 height 14
type input "**"
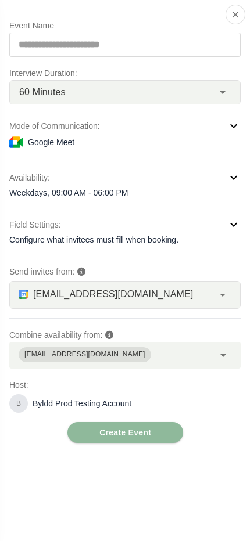
click at [146, 63] on div "**********" at bounding box center [124, 231] width 231 height 424
click at [150, 360] on div "satya@byldd.com" at bounding box center [111, 355] width 204 height 27
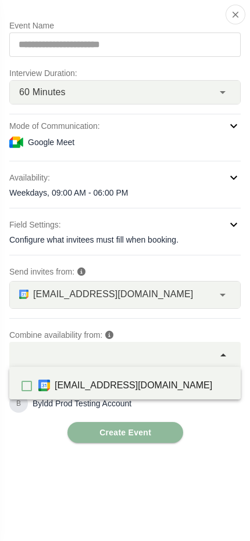
click at [48, 424] on div "**********" at bounding box center [125, 270] width 250 height 541
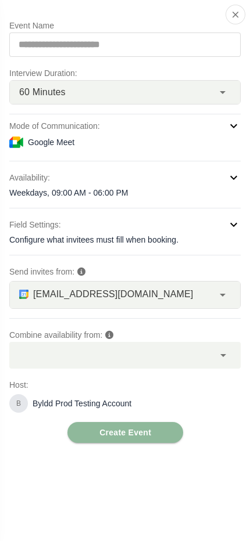
click at [104, 298] on span "satya@byldd.com" at bounding box center [113, 294] width 160 height 15
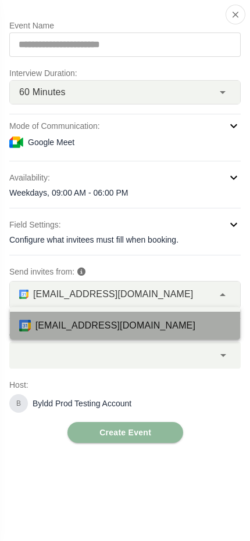
click at [93, 330] on div "satya@byldd.com" at bounding box center [133, 326] width 196 height 14
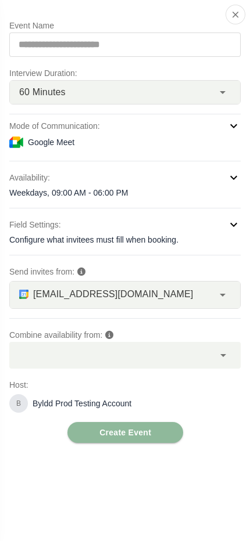
click at [46, 424] on div "**********" at bounding box center [125, 270] width 250 height 541
click at [187, 193] on div "Weekdays, 09:00 AM - 06:00 PM" at bounding box center [124, 193] width 231 height 12
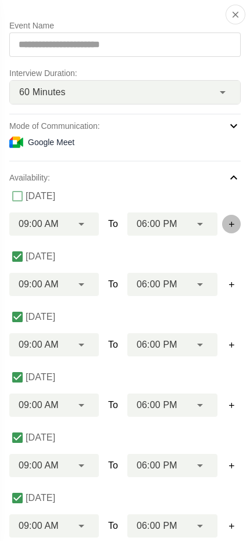
click at [231, 217] on button "button" at bounding box center [231, 224] width 19 height 19
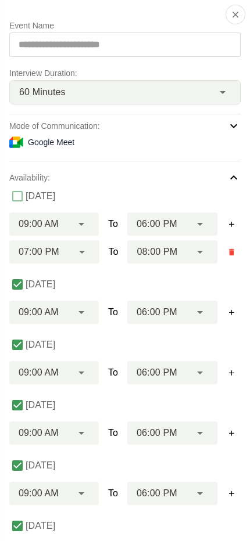
click at [231, 217] on button "button" at bounding box center [231, 224] width 19 height 19
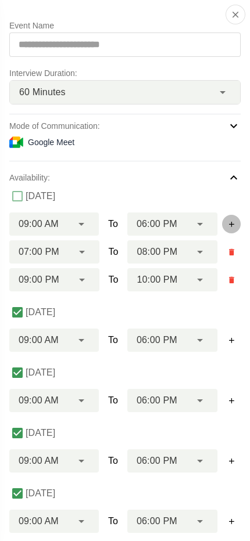
click at [231, 217] on button "button" at bounding box center [231, 224] width 19 height 19
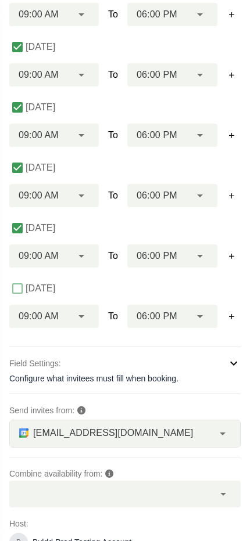
scroll to position [402, 0]
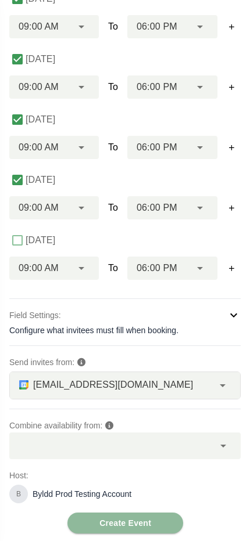
click at [102, 326] on div "Configure what invitees must fill when booking." at bounding box center [124, 330] width 231 height 12
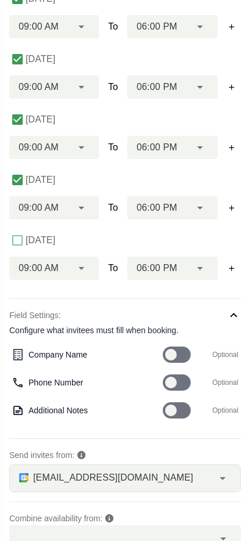
click at [180, 410] on div at bounding box center [177, 410] width 28 height 16
click at [180, 356] on div at bounding box center [177, 354] width 28 height 16
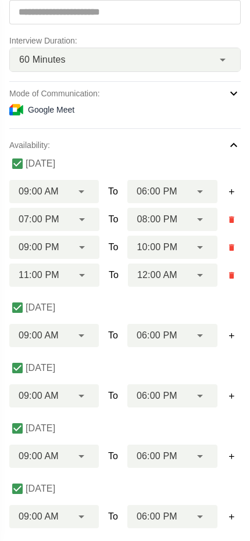
scroll to position [0, 0]
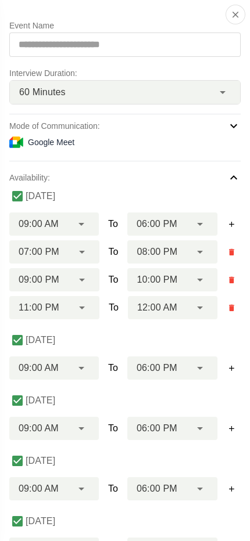
click at [171, 128] on div "Mode of Communication:" at bounding box center [124, 126] width 231 height 14
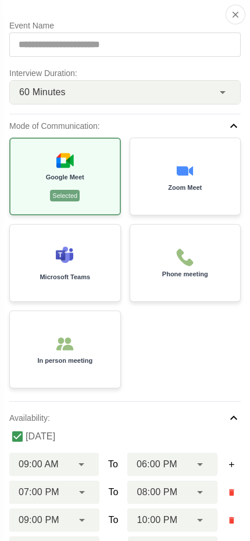
click at [169, 279] on div "Phone meeting" at bounding box center [185, 263] width 110 height 77
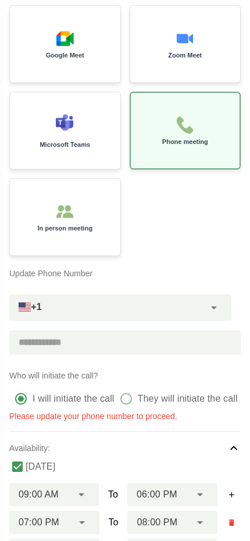
scroll to position [120, 0]
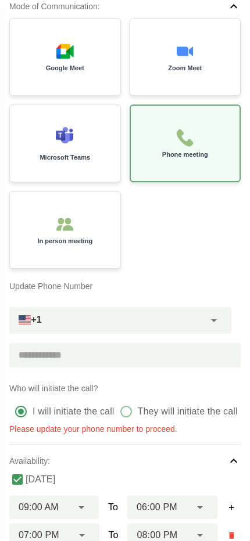
click at [27, 316] on input "text" at bounding box center [106, 323] width 195 height 24
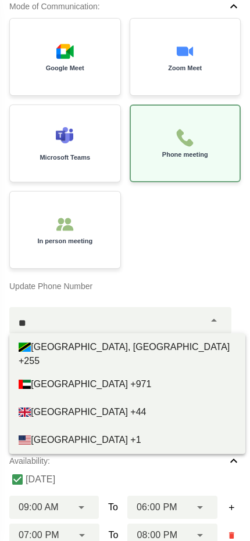
type input "*"
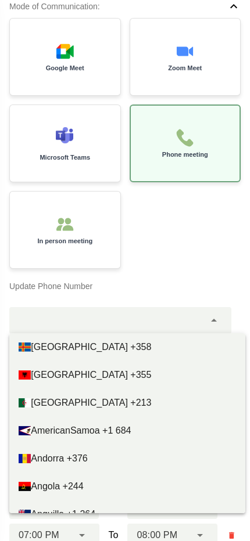
scroll to position [0, 0]
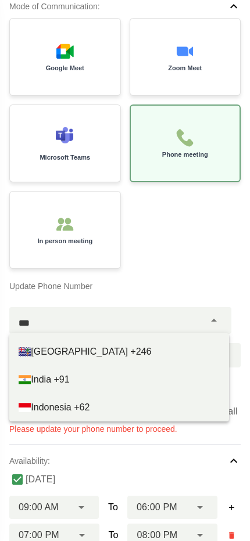
click at [69, 379] on span "India +91" at bounding box center [50, 379] width 38 height 10
type input "***"
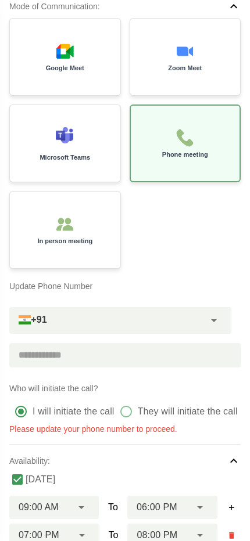
click at [93, 356] on input "tel" at bounding box center [119, 355] width 221 height 24
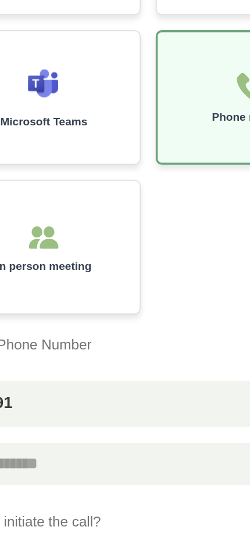
scroll to position [255, 0]
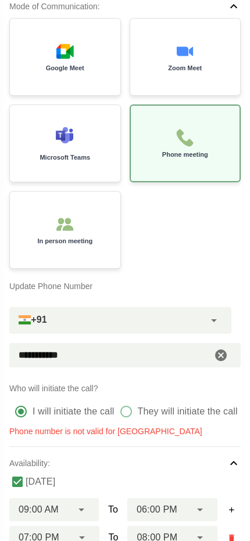
type input "**********"
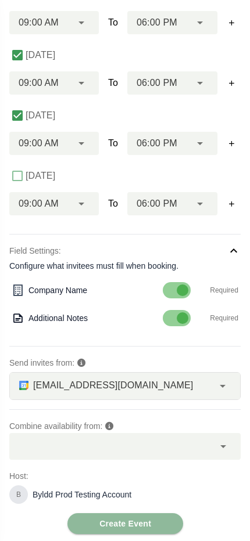
scroll to position [846, 0]
click at [134, 424] on span "Create Event" at bounding box center [125, 522] width 52 height 17
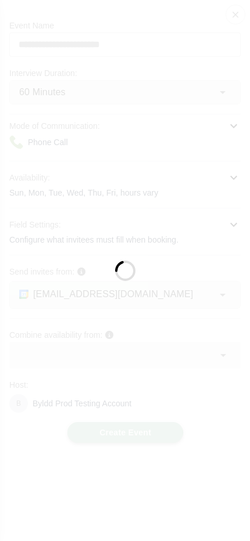
scroll to position [0, 0]
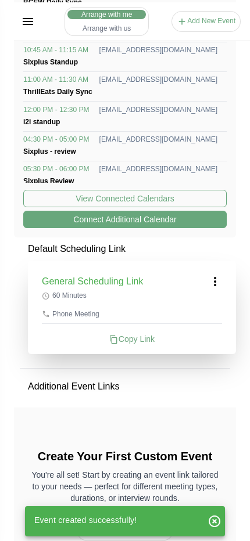
click at [145, 334] on div "Copy Link" at bounding box center [132, 339] width 180 height 12
